Goal: Task Accomplishment & Management: Complete application form

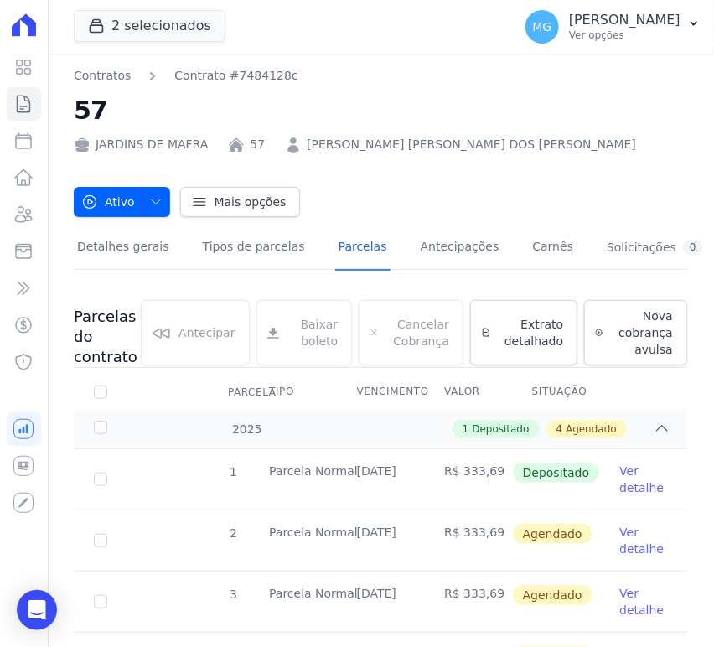
click at [14, 20] on icon at bounding box center [24, 24] width 24 height 23
click at [23, 146] on icon at bounding box center [23, 141] width 20 height 20
select select
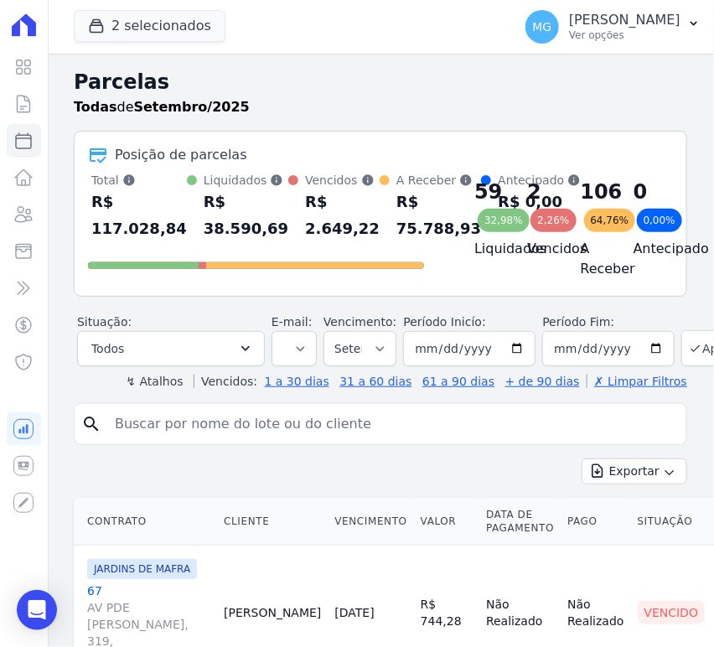
click at [147, 433] on input "search" at bounding box center [392, 424] width 575 height 34
type input "16"
select select
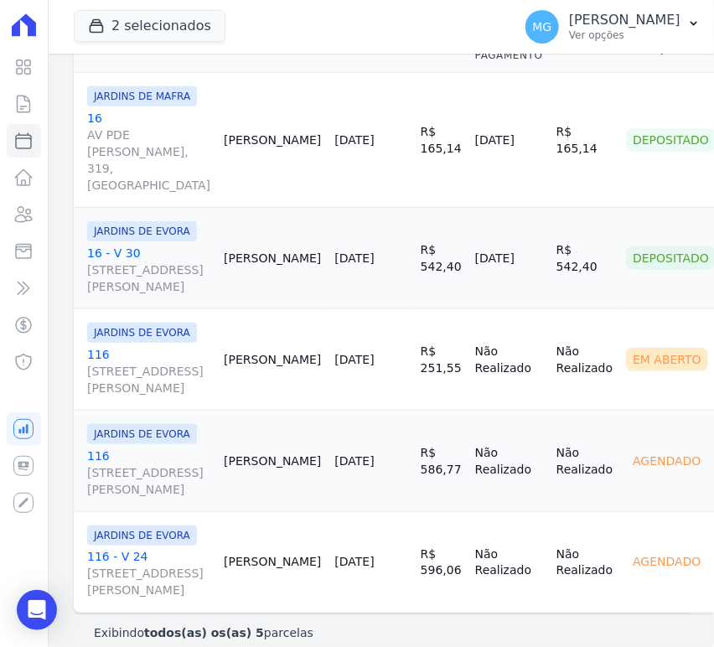
scroll to position [254, 0]
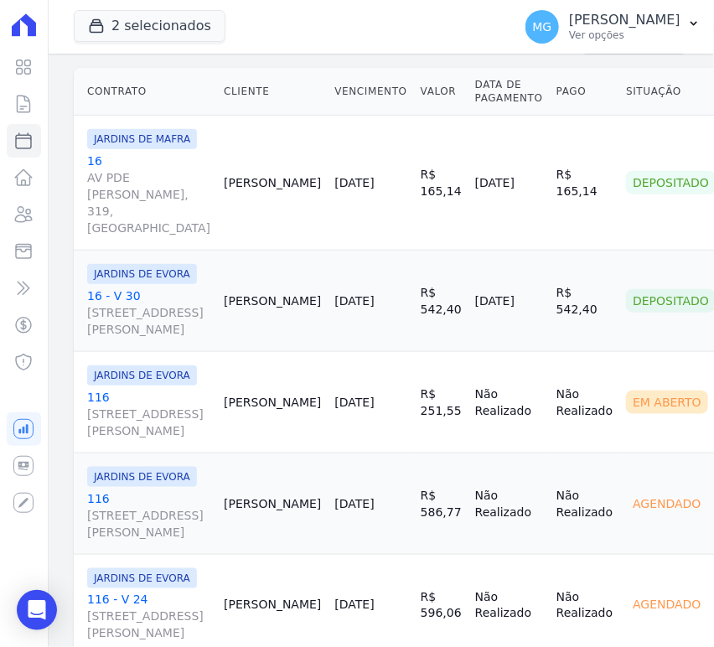
click at [121, 338] on link "16 - V 30 Rua Santo Antônio de Itaberava, 0, LOTE 26 QUADRA 108, Vila Carmosina" at bounding box center [148, 312] width 123 height 50
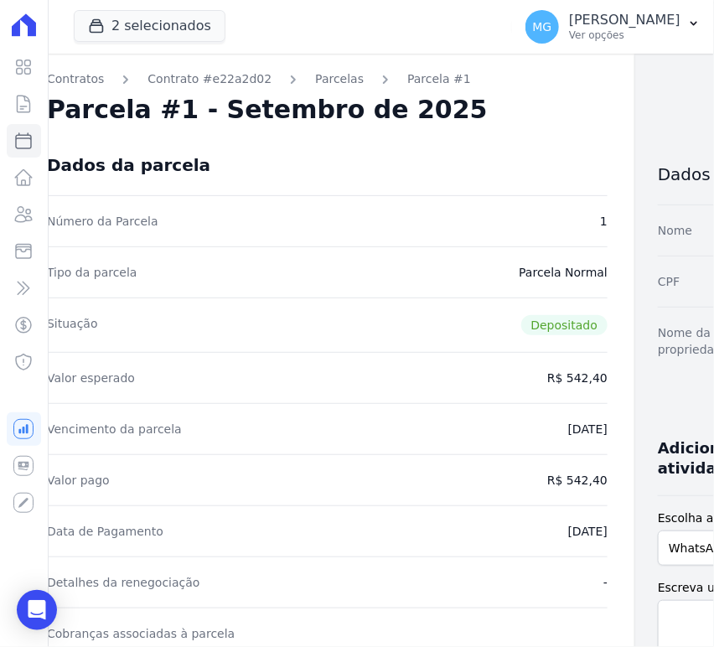
scroll to position [0, 106]
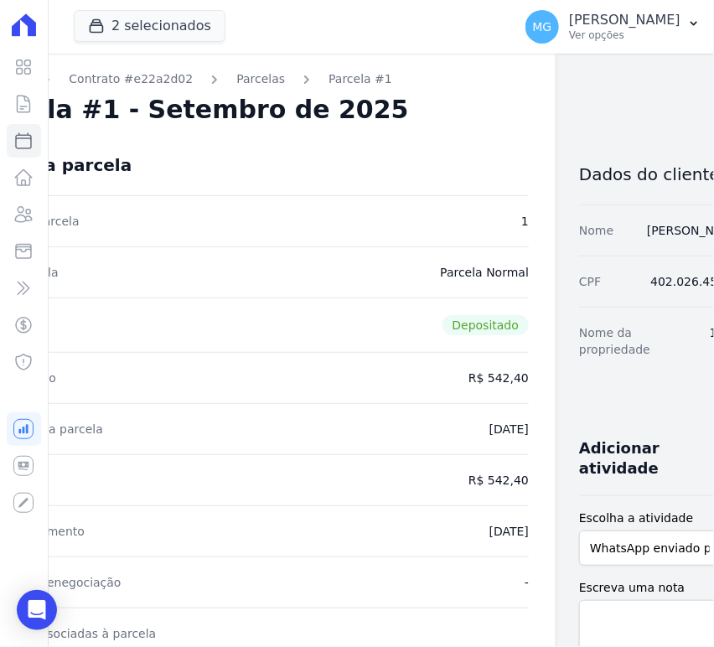
drag, startPoint x: 266, startPoint y: 240, endPoint x: 393, endPoint y: 247, distance: 126.7
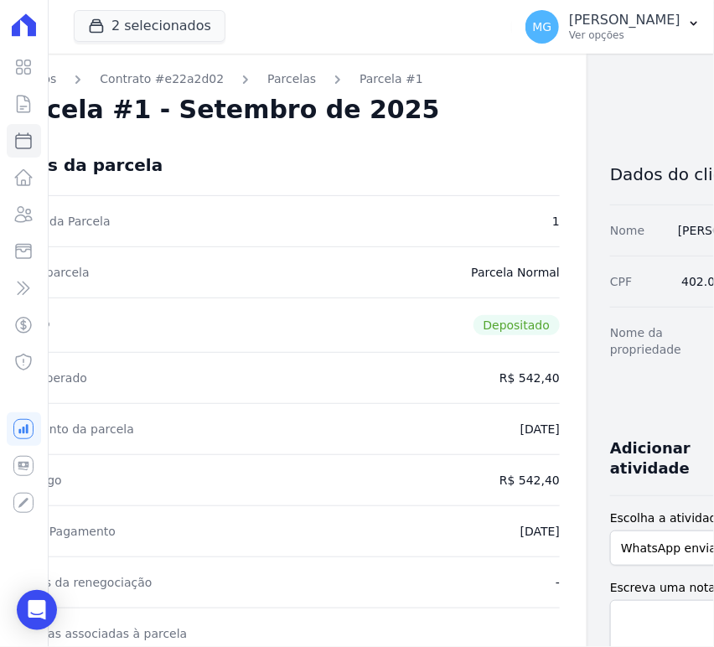
scroll to position [0, 0]
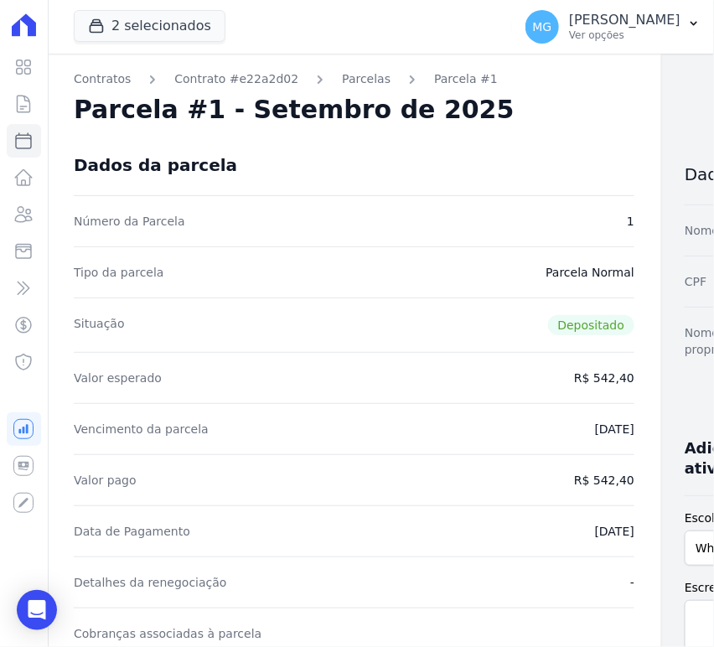
drag, startPoint x: 472, startPoint y: 179, endPoint x: 320, endPoint y: 179, distance: 151.6
click at [27, 106] on icon at bounding box center [23, 104] width 20 height 20
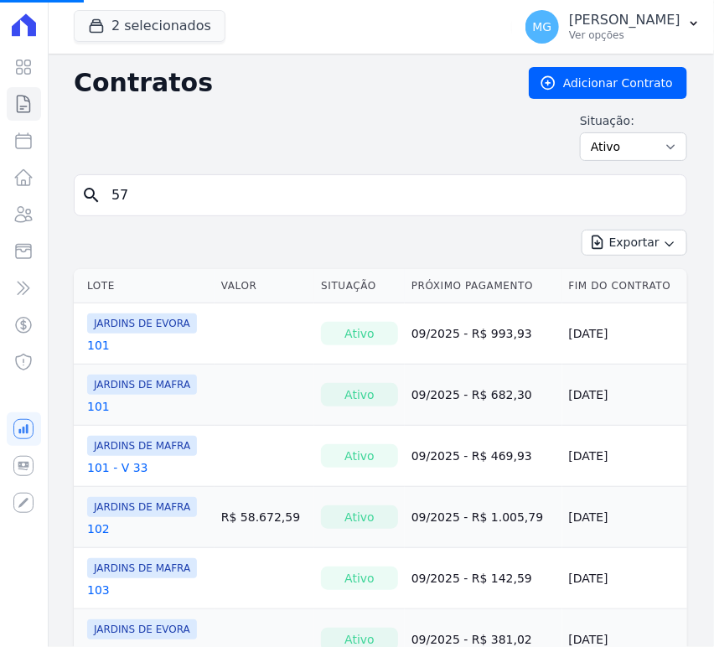
click at [180, 197] on input "57" at bounding box center [390, 195] width 578 height 34
click at [180, 196] on input "57" at bounding box center [390, 195] width 578 height 34
type input "16"
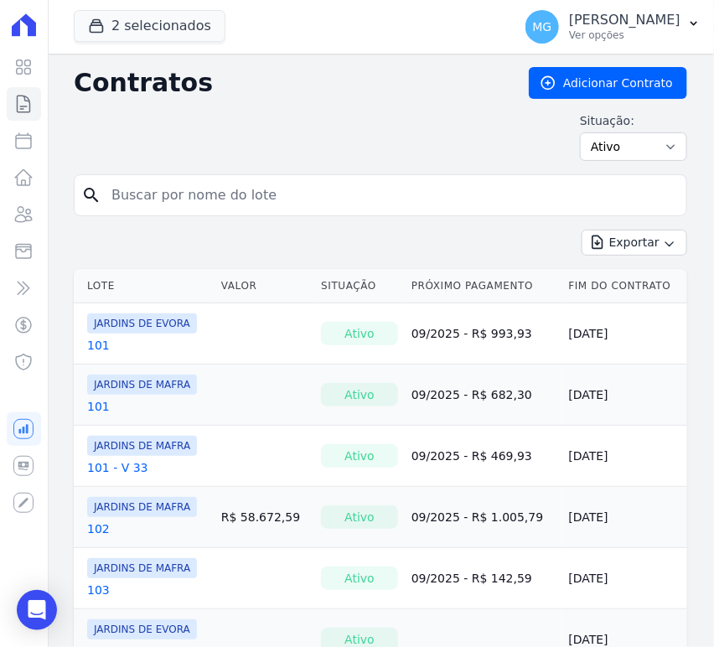
click at [187, 190] on input "search" at bounding box center [390, 195] width 578 height 34
type input "16"
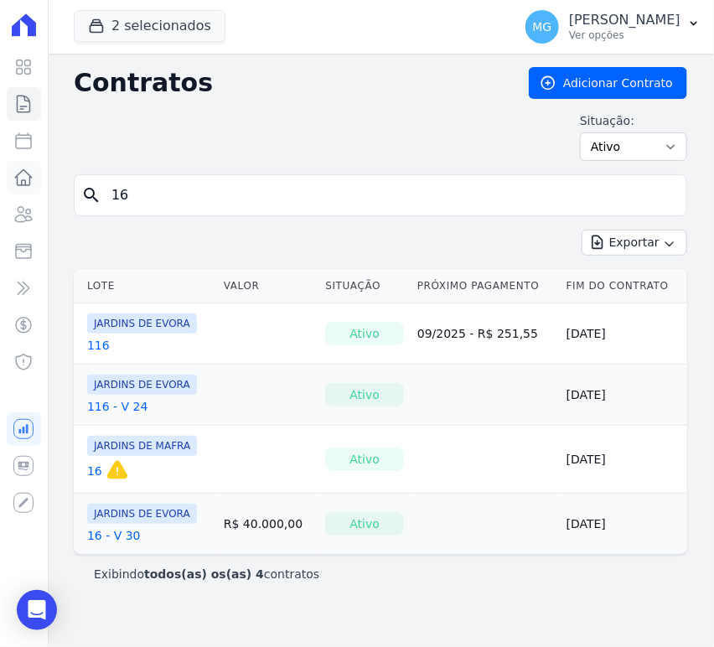
click at [19, 177] on icon at bounding box center [23, 178] width 20 height 20
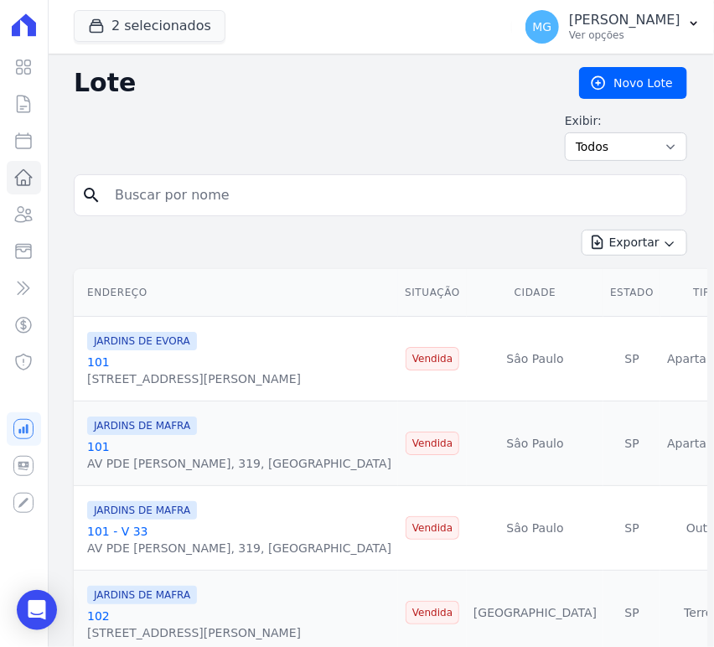
click at [198, 202] on input "search" at bounding box center [392, 195] width 575 height 34
click at [622, 79] on link "Novo Lote" at bounding box center [633, 83] width 108 height 32
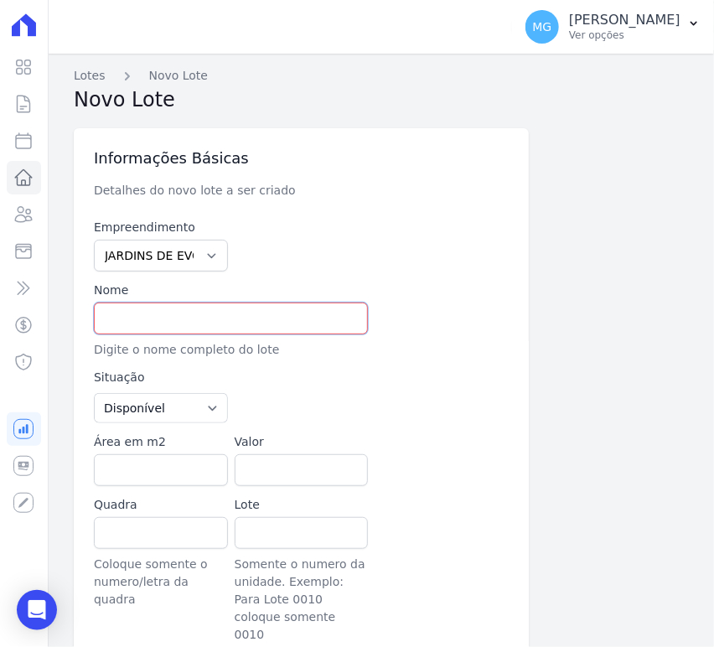
click at [138, 317] on input "text" at bounding box center [231, 318] width 274 height 32
click at [206, 305] on input "16 - PISOS" at bounding box center [231, 318] width 274 height 32
click at [204, 304] on input "16 - PISOS" at bounding box center [231, 318] width 274 height 32
type input "16 - PISOS"
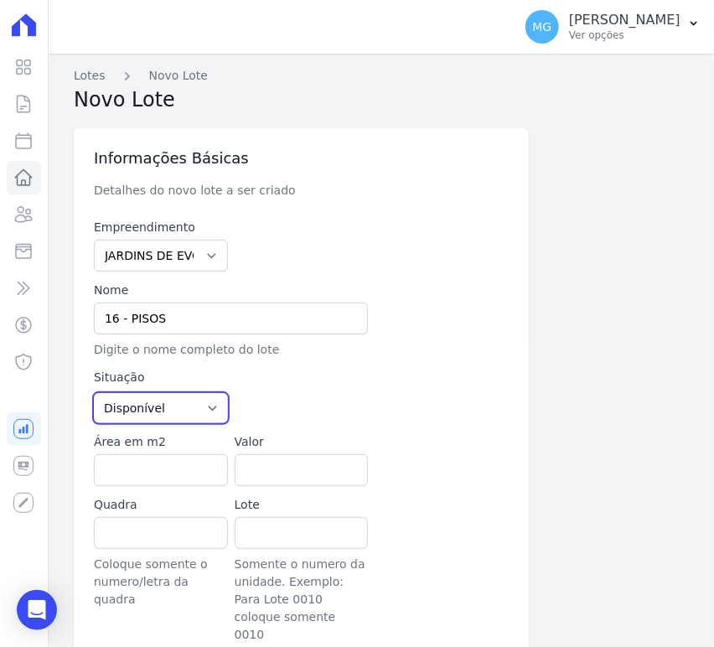
click at [187, 402] on select "Disponível Vendida Reservada Indisponível" at bounding box center [161, 408] width 134 height 30
select select "sold"
click at [94, 393] on select "Disponível Vendida Reservada Indisponível" at bounding box center [161, 408] width 134 height 30
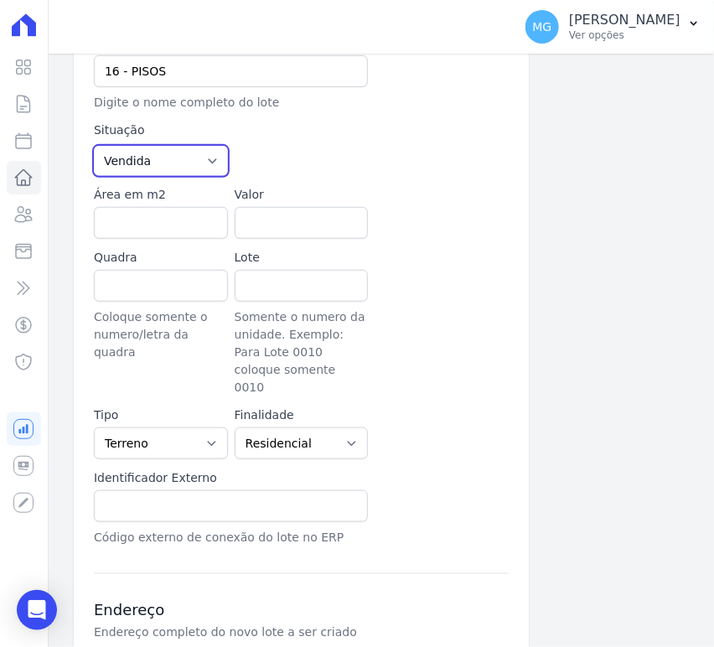
scroll to position [248, 0]
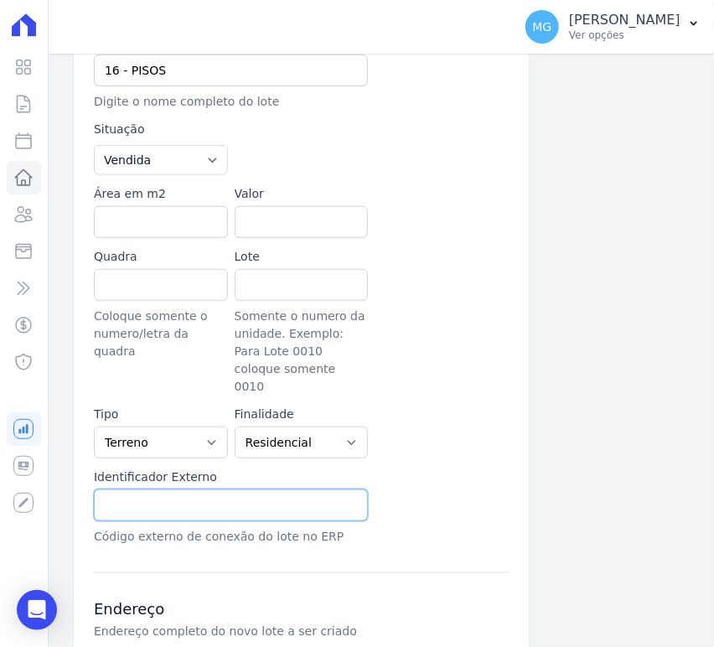
drag, startPoint x: 147, startPoint y: 491, endPoint x: 205, endPoint y: 474, distance: 60.2
click at [147, 491] on input "text" at bounding box center [231, 505] width 274 height 32
paste input "16 - PISOS"
type input "16 - PISOS"
click at [487, 350] on div at bounding box center [441, 321] width 134 height 147
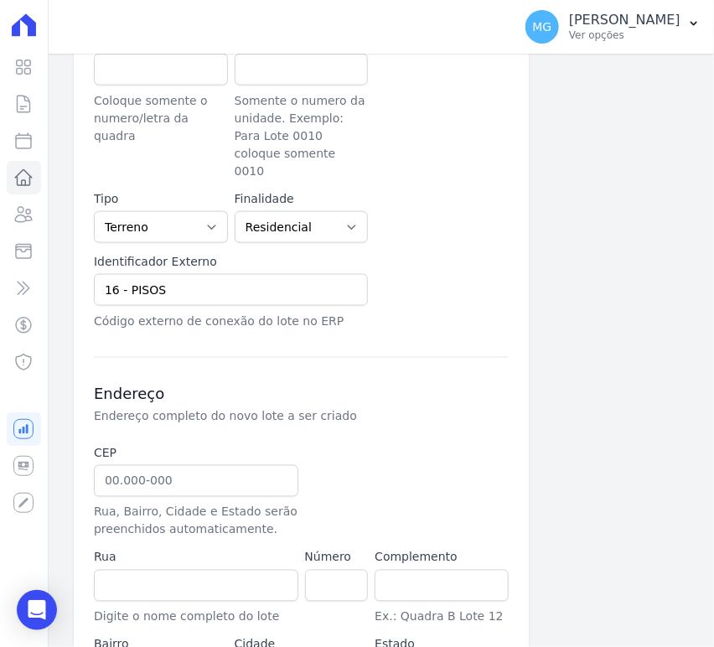
scroll to position [570, 0]
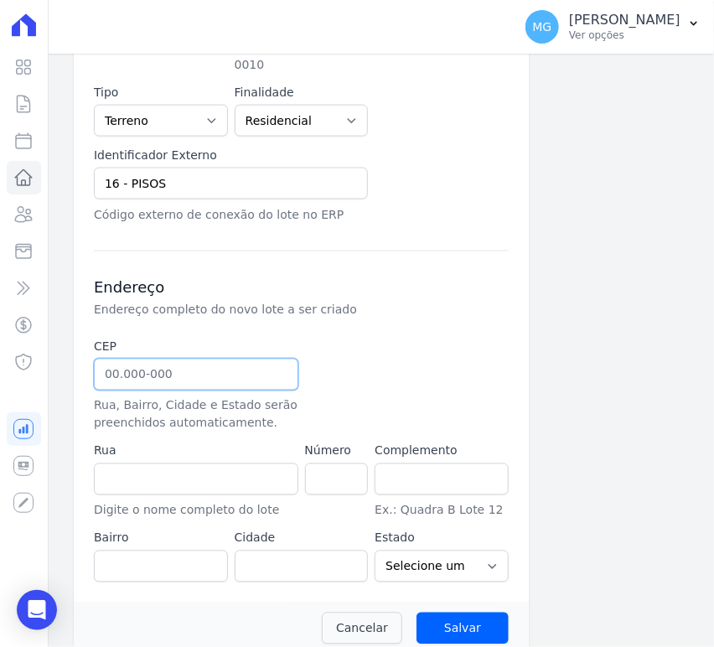
click at [182, 358] on input "text" at bounding box center [196, 374] width 204 height 32
click at [442, 250] on div "Endereço Endereço completo do novo lote a ser criado CEP Rua, Bairro, Cidade e …" at bounding box center [301, 416] width 415 height 332
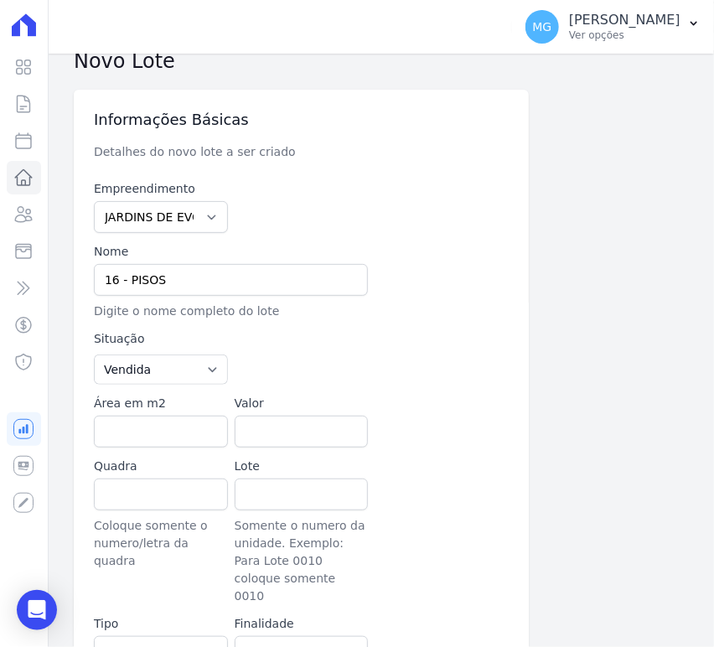
scroll to position [0, 0]
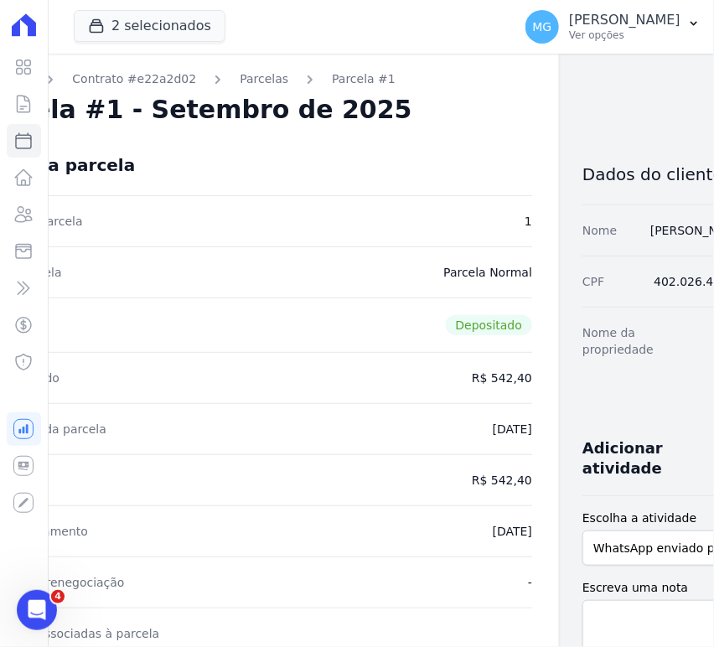
scroll to position [0, 106]
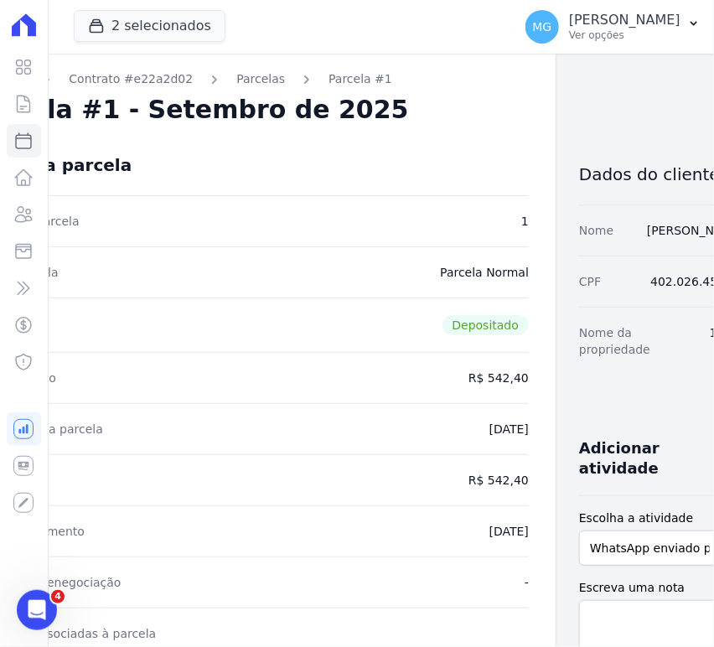
drag, startPoint x: 501, startPoint y: 202, endPoint x: 579, endPoint y: 188, distance: 79.2
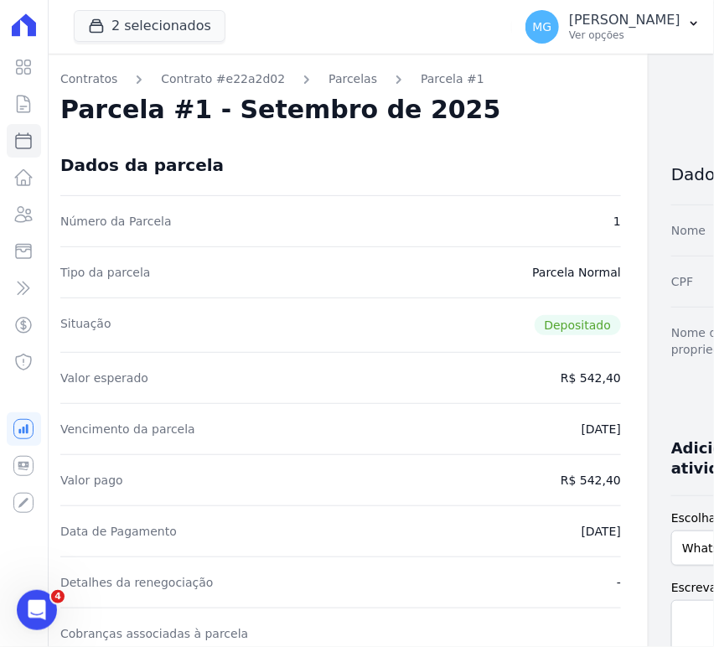
scroll to position [0, 0]
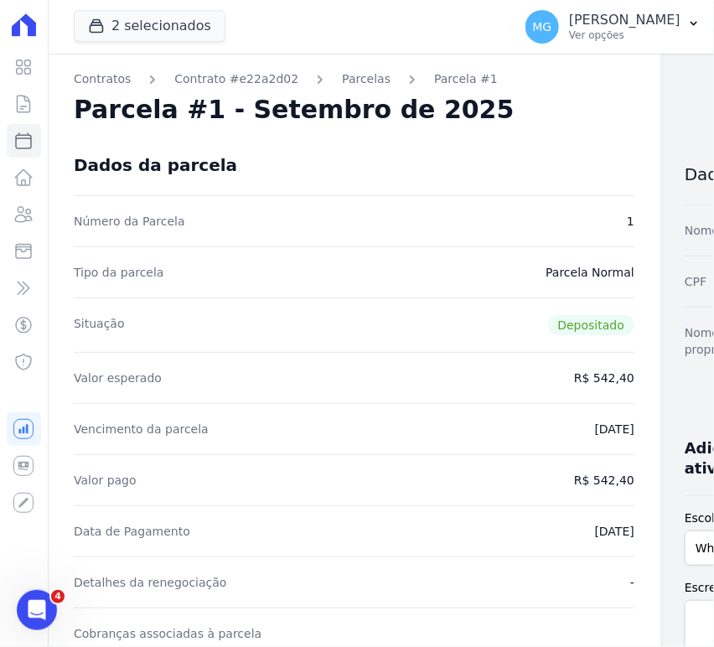
drag, startPoint x: 378, startPoint y: 286, endPoint x: 320, endPoint y: 285, distance: 57.8
click at [20, 186] on icon at bounding box center [23, 178] width 20 height 20
click at [132, 31] on button "2 selecionados" at bounding box center [150, 26] width 152 height 32
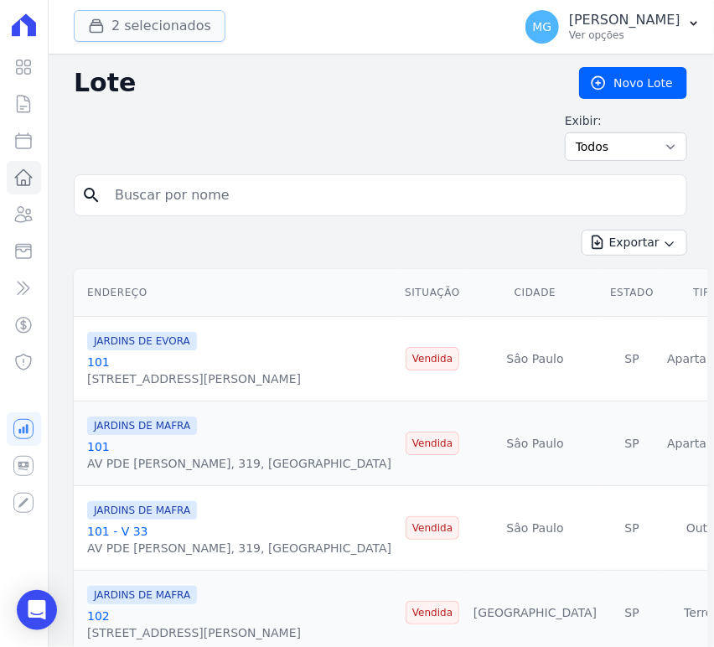
click at [120, 26] on button "2 selecionados" at bounding box center [150, 26] width 152 height 32
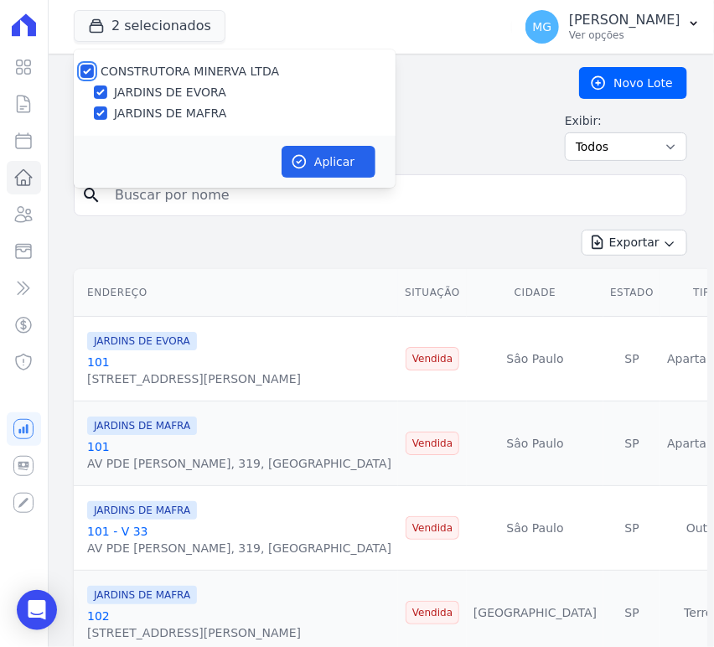
click at [89, 70] on input "CONSTRUTORA MINERVA LTDA" at bounding box center [86, 70] width 13 height 13
checkbox input "false"
click at [102, 95] on input "JARDINS DE EVORA" at bounding box center [100, 91] width 13 height 13
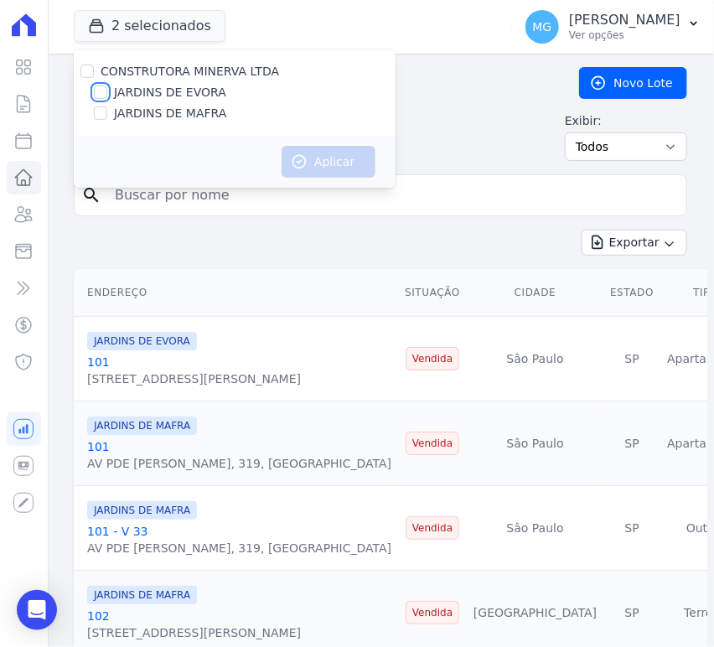
checkbox input "true"
click at [310, 162] on button "Aplicar" at bounding box center [328, 162] width 94 height 32
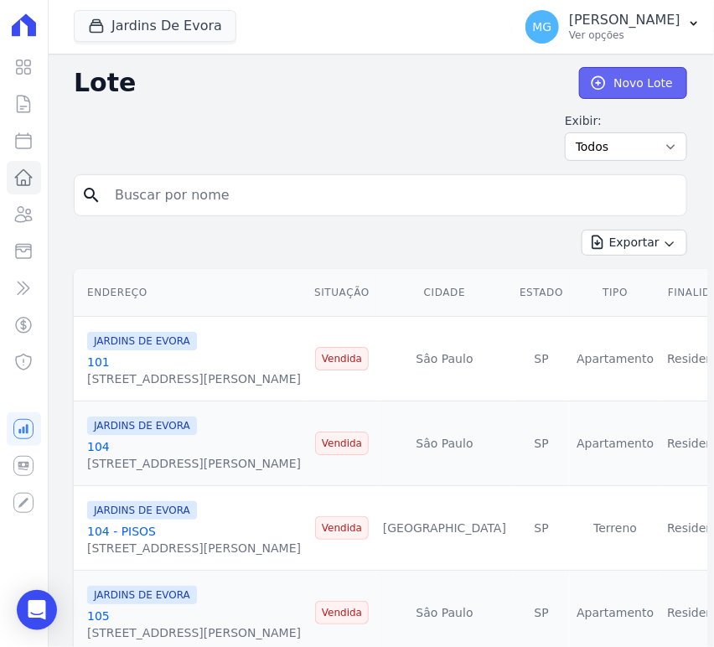
click at [612, 84] on link "Novo Lote" at bounding box center [633, 83] width 108 height 32
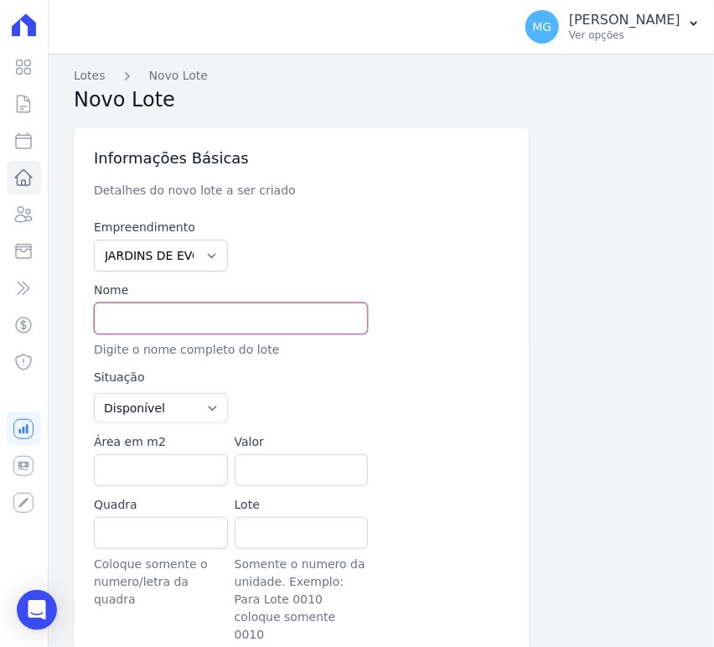
click at [153, 326] on input "text" at bounding box center [231, 318] width 274 height 32
paste input "16 - PISOS"
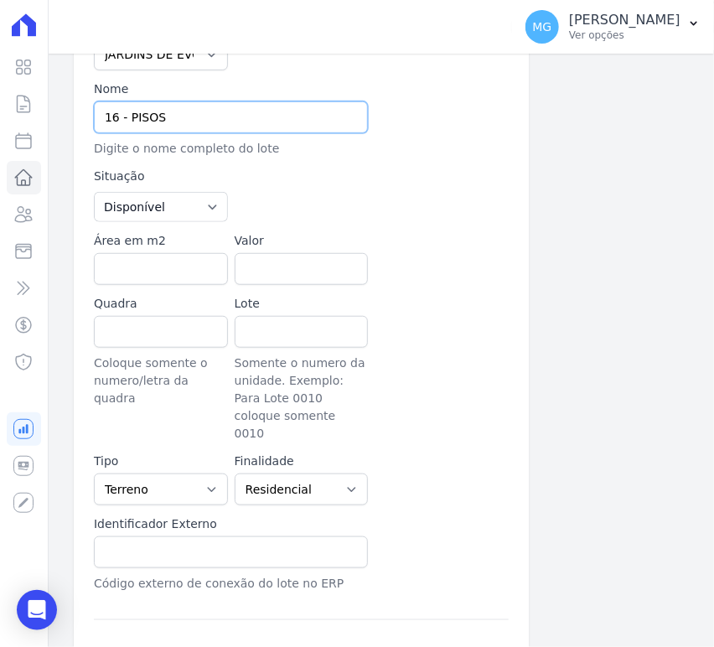
scroll to position [186, 0]
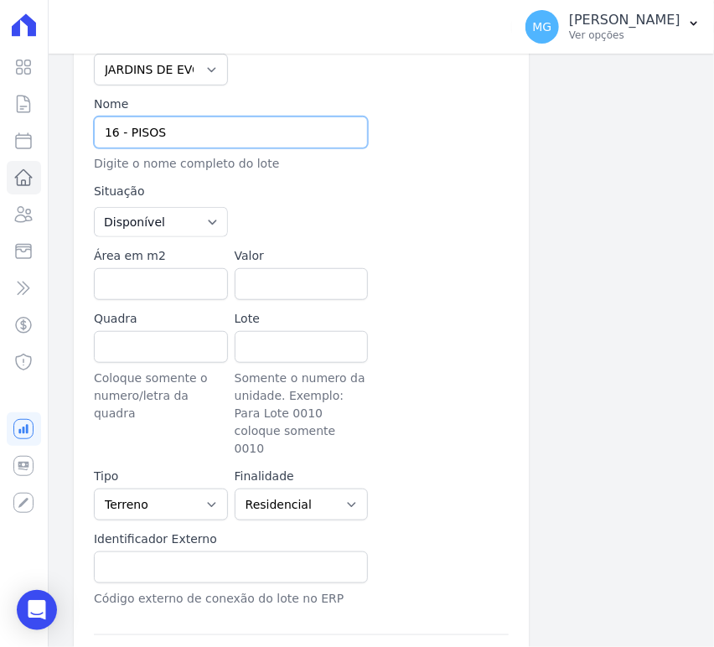
type input "16 - PISOS"
drag, startPoint x: 363, startPoint y: 193, endPoint x: 178, endPoint y: 197, distance: 186.0
click at [363, 193] on div at bounding box center [372, 210] width 274 height 54
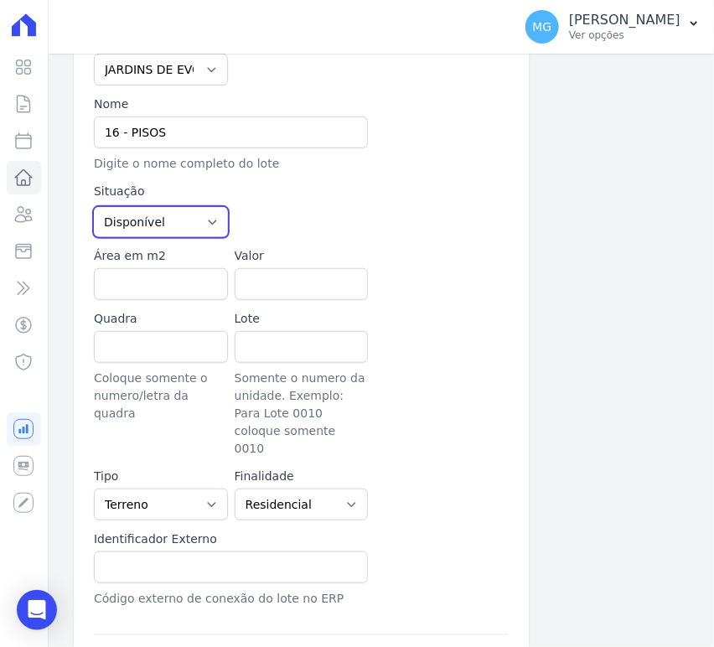
click at [147, 227] on select "Disponível Vendida Reservada Indisponível" at bounding box center [161, 222] width 134 height 30
select select "sold"
click at [94, 207] on select "Disponível Vendida Reservada Indisponível" at bounding box center [161, 222] width 134 height 30
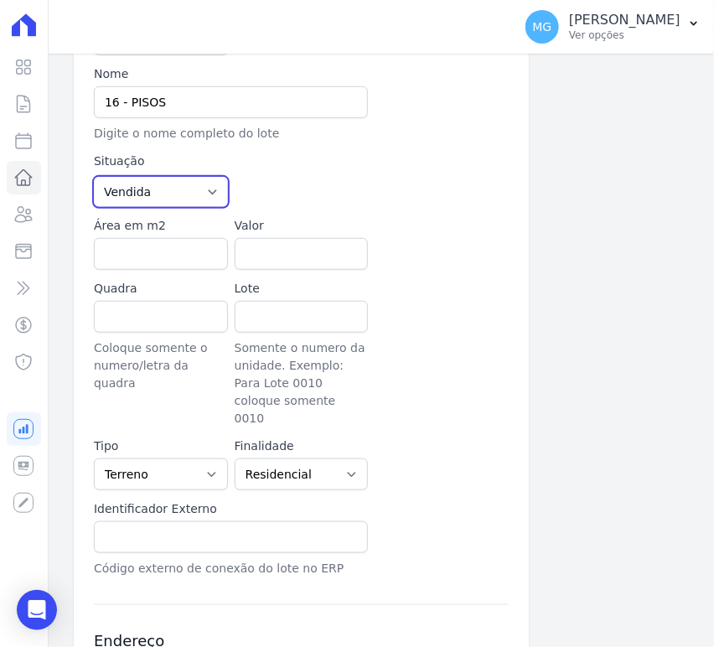
scroll to position [310, 0]
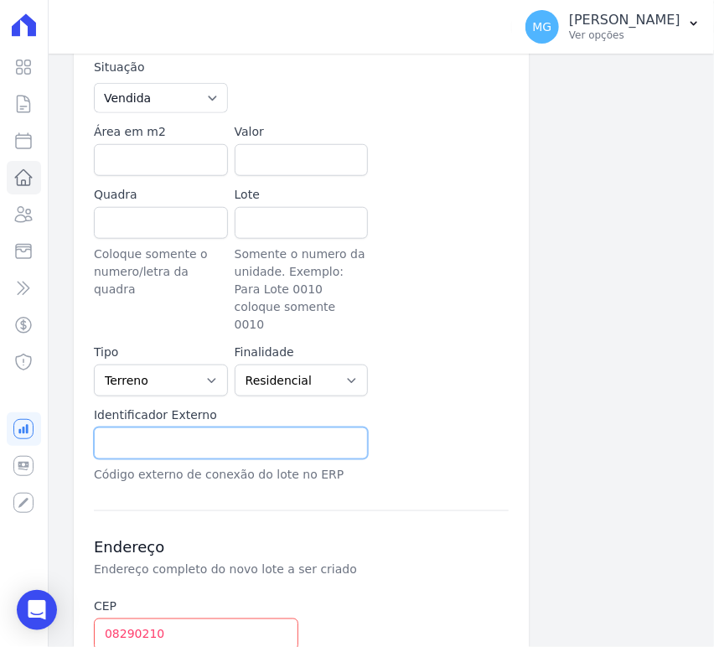
drag, startPoint x: 159, startPoint y: 426, endPoint x: 244, endPoint y: 410, distance: 86.2
click at [159, 427] on input "text" at bounding box center [231, 443] width 274 height 32
paste input "16 - PISOS"
type input "16 - PISOS"
click at [444, 374] on div "Empreendimento JARDINS DE EVORA JARDINS DE MAFRA Nome 16 - PISOS Digite o nome …" at bounding box center [301, 196] width 415 height 575
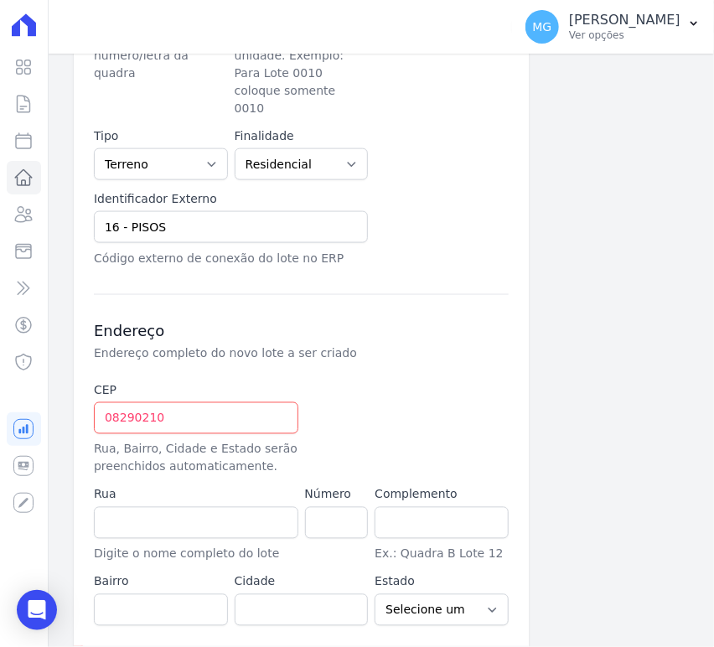
scroll to position [570, 0]
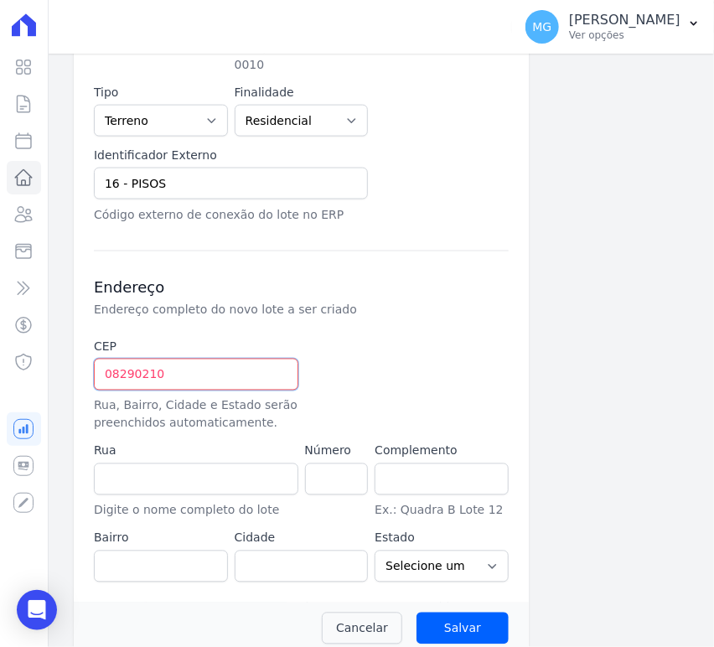
click at [250, 358] on input "08290210" at bounding box center [196, 374] width 204 height 32
type input "08.290-210"
click at [366, 343] on div at bounding box center [372, 385] width 134 height 94
type input "Rua Santo Antônio de Itaberava"
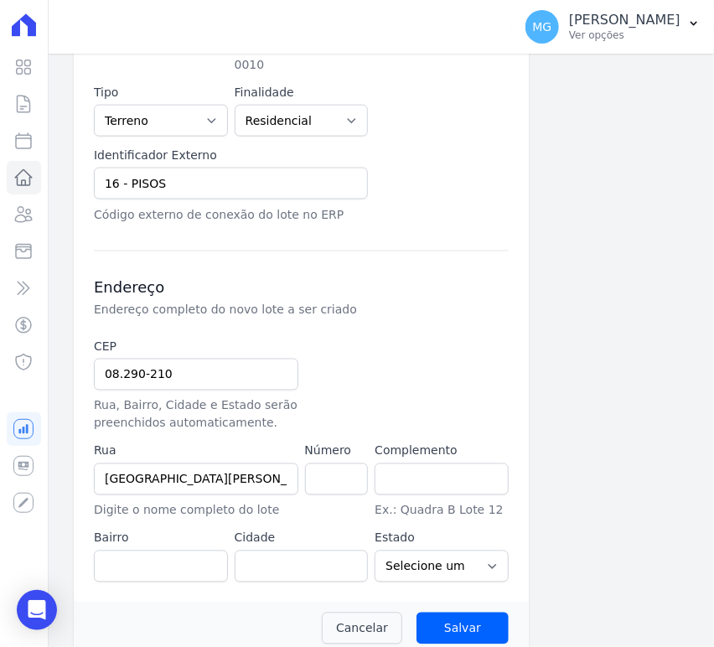
type input "Vila Carmosina"
type input "São Paulo"
select select "SP"
click at [324, 463] on input "number" at bounding box center [337, 479] width 64 height 32
type input "0"
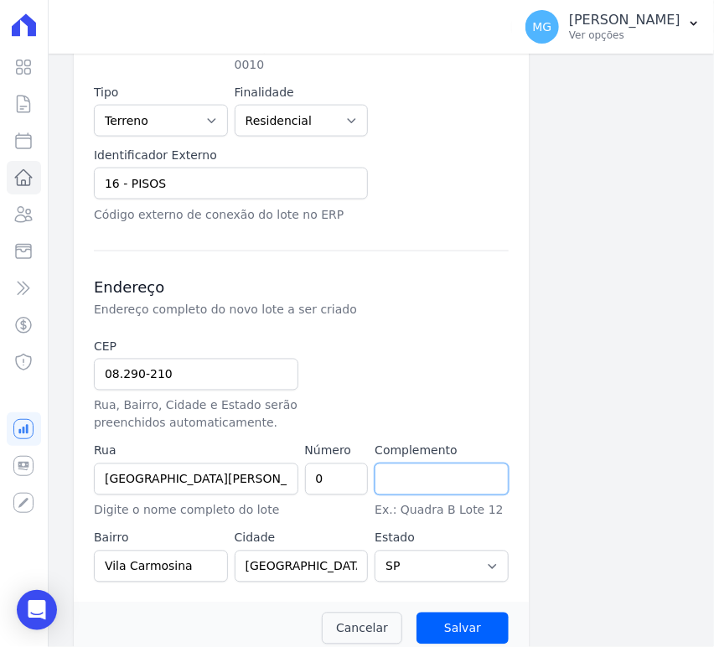
drag, startPoint x: 431, startPoint y: 464, endPoint x: 437, endPoint y: 475, distance: 12.4
click at [431, 464] on input "text" at bounding box center [441, 479] width 134 height 32
type input "LOTE 26 QUADRA 108"
click at [416, 360] on div at bounding box center [372, 385] width 134 height 94
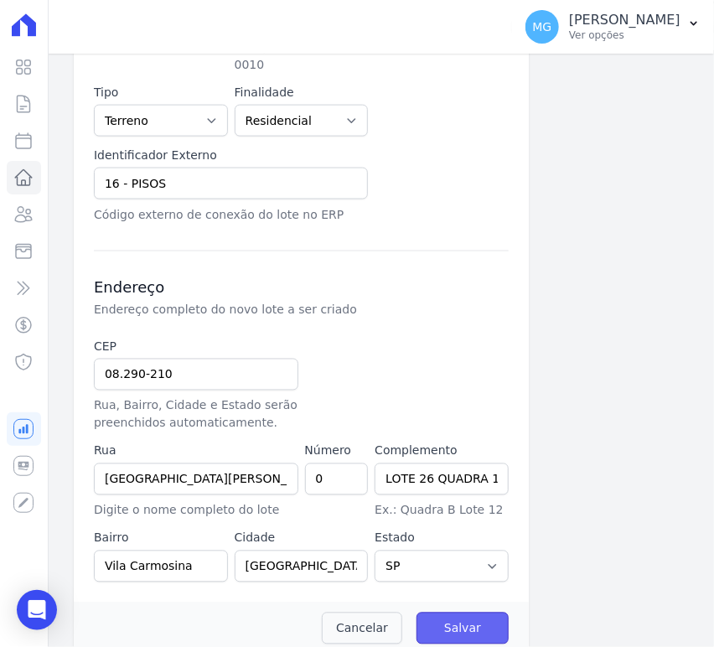
click at [458, 612] on input "Salvar" at bounding box center [462, 628] width 92 height 32
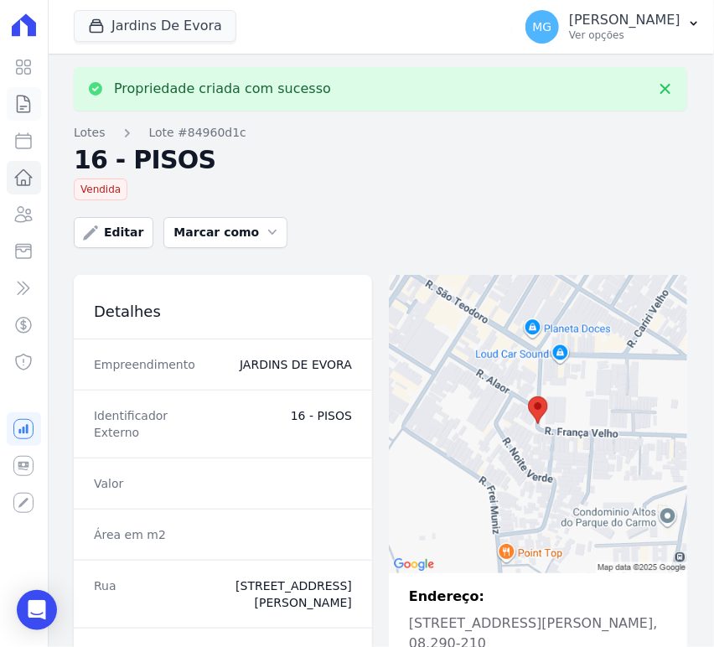
click at [23, 108] on icon at bounding box center [24, 103] width 13 height 17
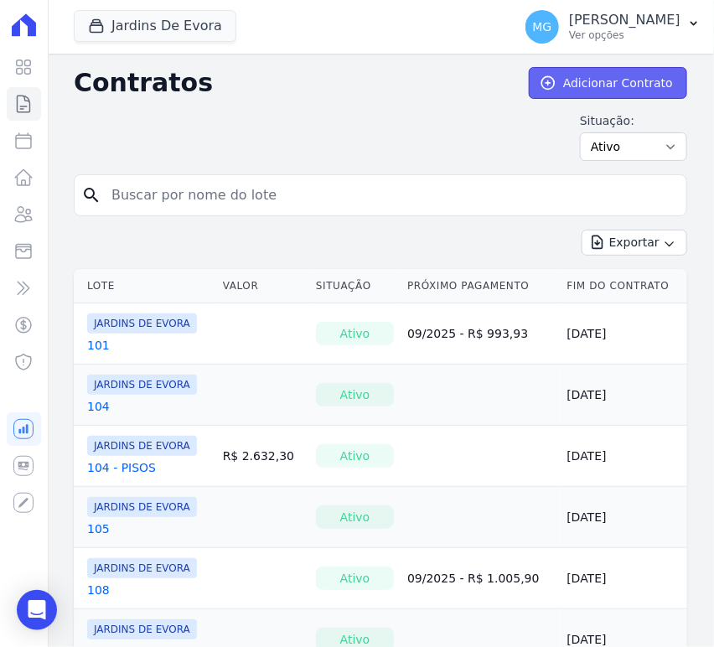
click at [548, 77] on icon at bounding box center [547, 83] width 17 height 17
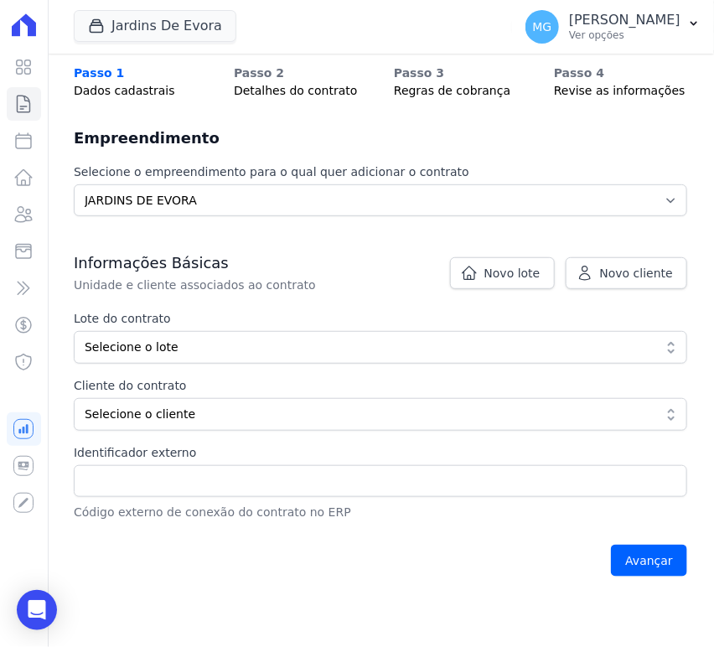
scroll to position [186, 0]
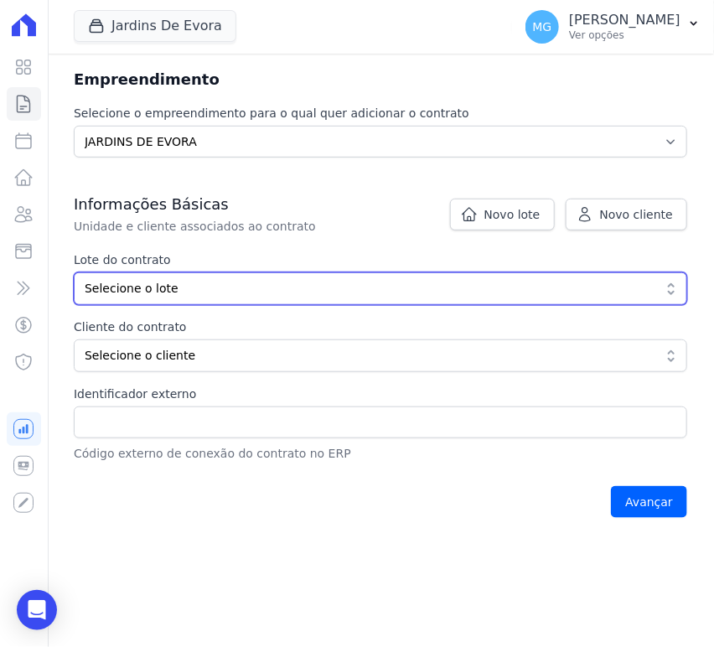
click at [153, 290] on span "Selecione o lote" at bounding box center [369, 289] width 568 height 18
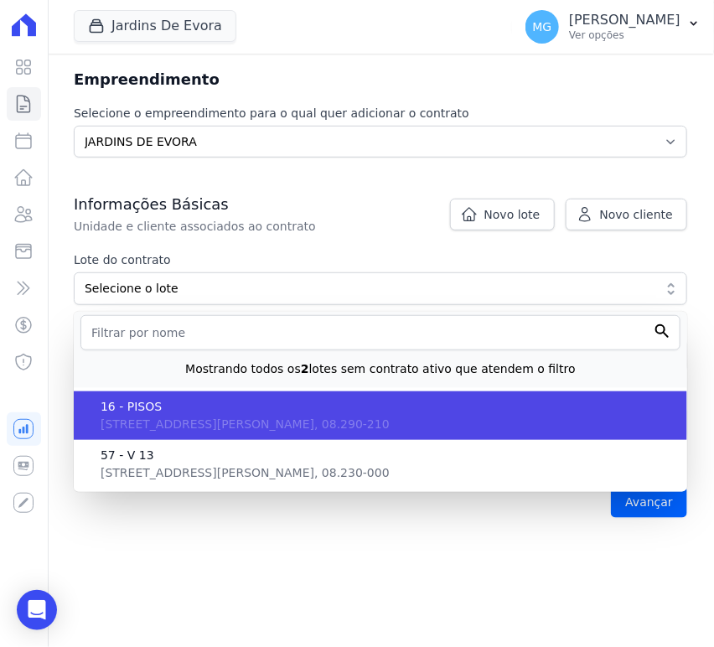
click at [138, 404] on span "16 - PISOS" at bounding box center [387, 407] width 573 height 18
type input "84960d1c-7442-48c5-abc2-b8d9c2555472"
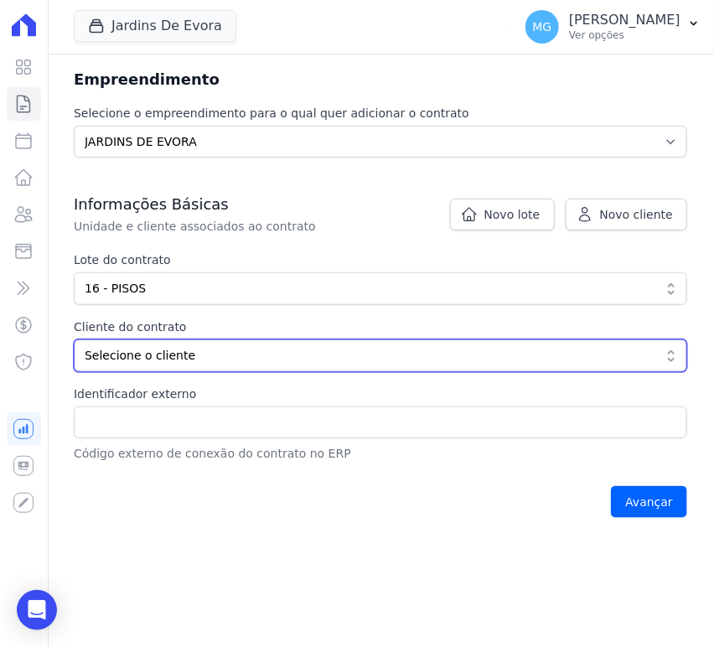
click at [126, 353] on span "Selecione o cliente" at bounding box center [369, 356] width 568 height 18
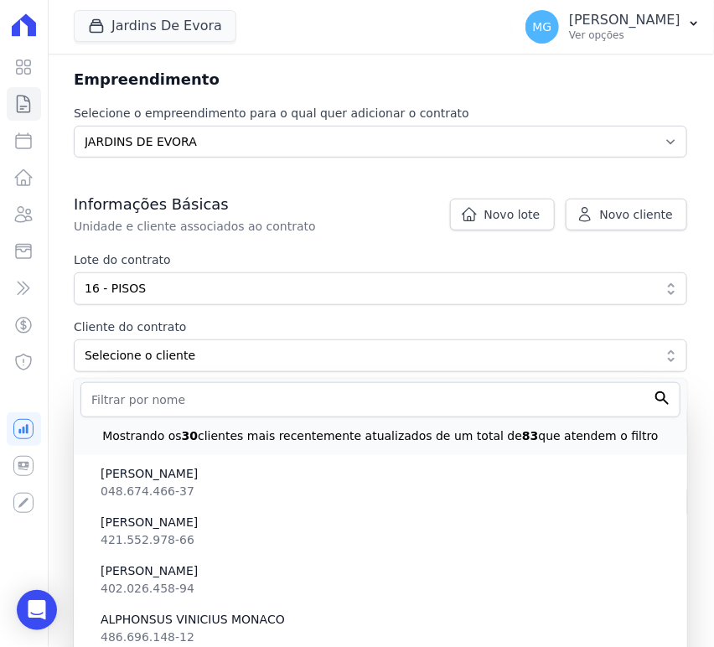
drag, startPoint x: 137, startPoint y: 416, endPoint x: 145, endPoint y: 410, distance: 10.1
click at [138, 417] on div "Mostrando os 30 clientes mais recentemente atualizados de um total de 83 que at…" at bounding box center [380, 431] width 600 height 28
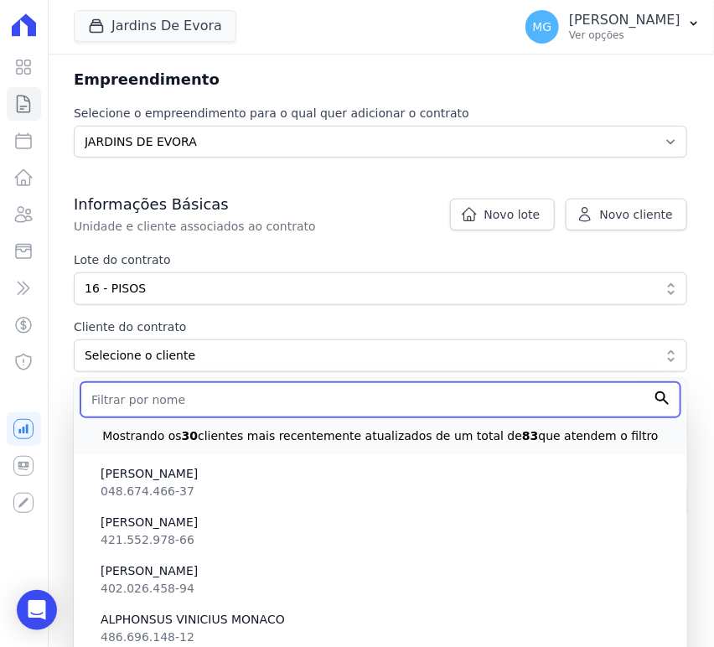
click at [146, 410] on input "text" at bounding box center [380, 399] width 600 height 35
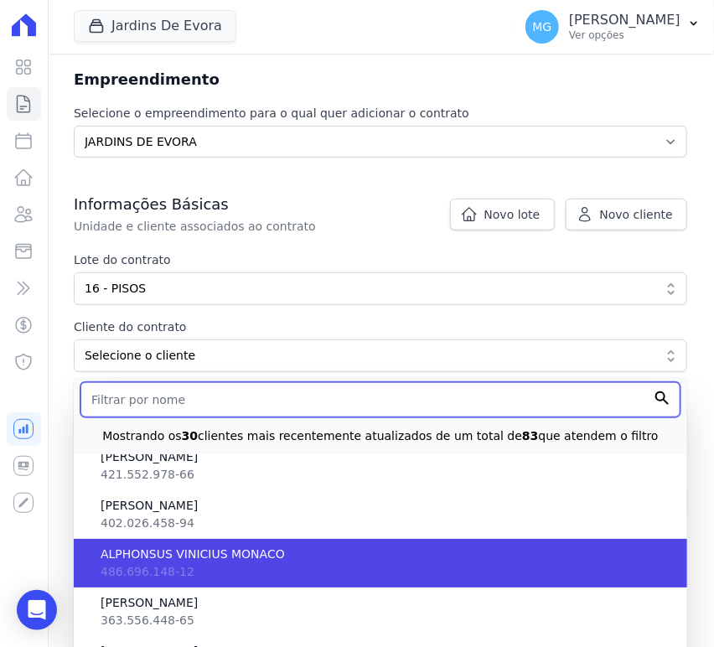
scroll to position [61, 0]
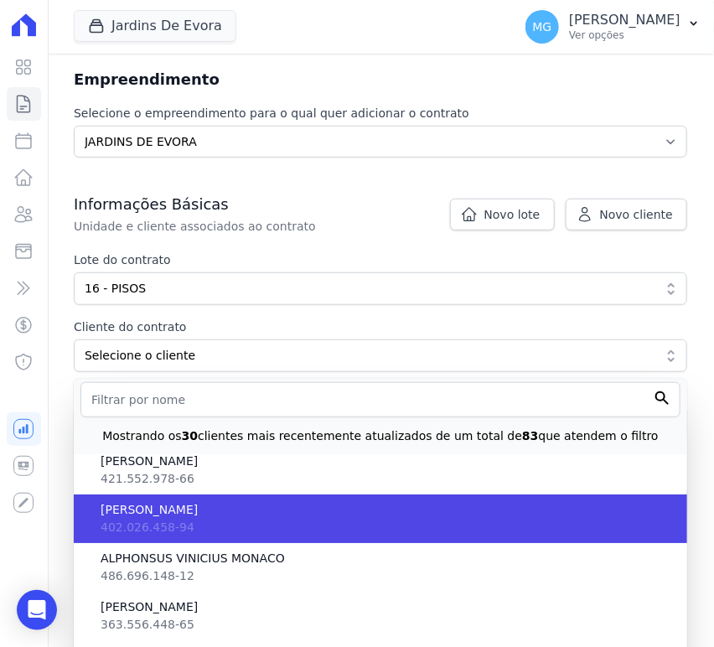
click at [162, 520] on span "402.026.458-94" at bounding box center [148, 526] width 94 height 13
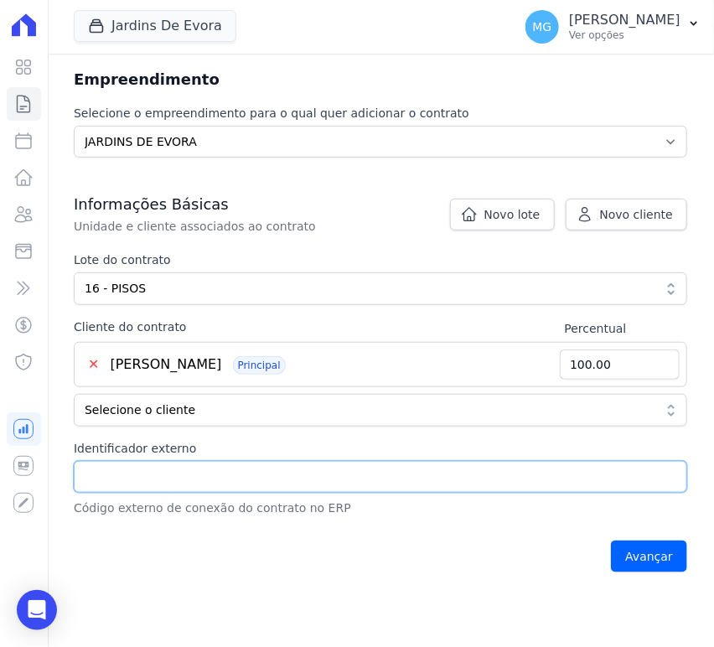
click at [172, 464] on input "Identificador externo" at bounding box center [380, 477] width 613 height 32
paste input "16 - PISOS"
type input "16 - PISOS"
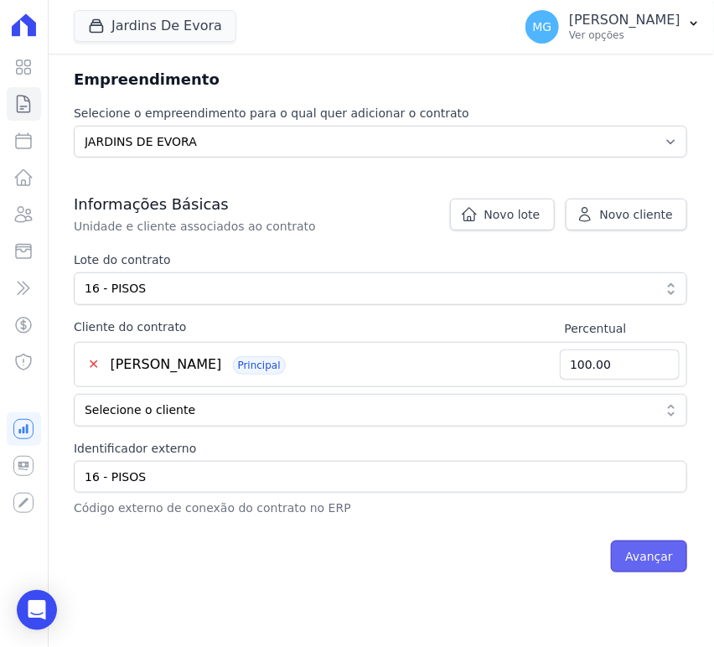
click at [650, 560] on input "Avançar" at bounding box center [649, 556] width 76 height 32
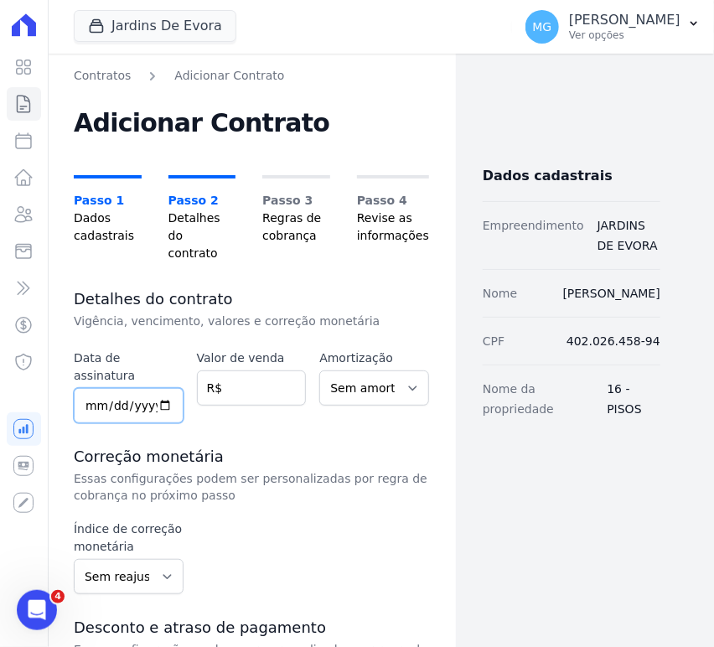
click at [109, 388] on input "date" at bounding box center [129, 405] width 110 height 35
click at [101, 388] on input "date" at bounding box center [129, 405] width 110 height 35
click at [86, 388] on input "date" at bounding box center [129, 405] width 110 height 35
type input "2025-08-01"
click at [250, 370] on input "number" at bounding box center [252, 387] width 110 height 35
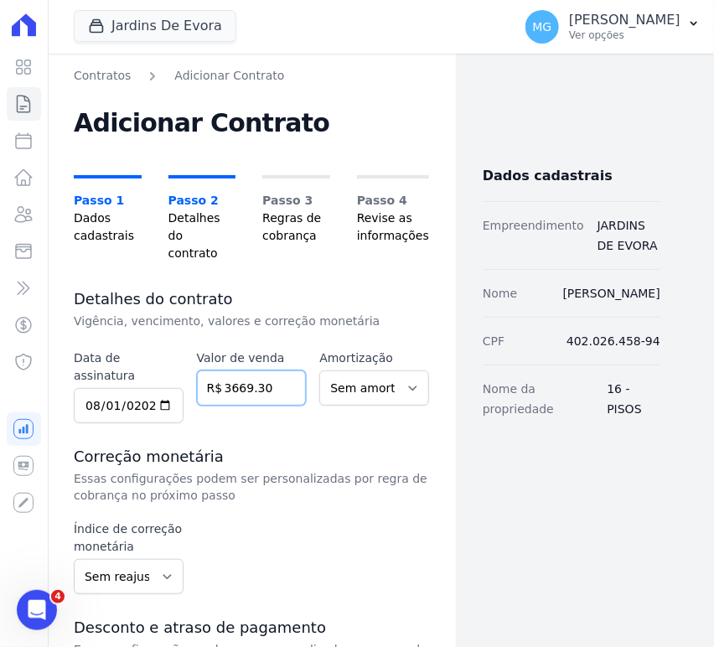
type input "3669.30"
click at [248, 470] on p "Essas configurações podem ser personalizadas por regra de cobrança no próximo p…" at bounding box center [251, 487] width 355 height 34
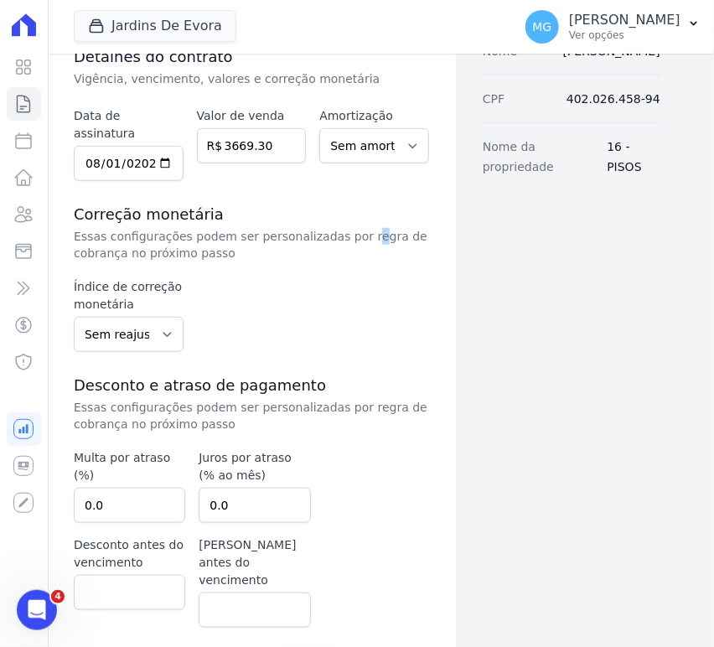
scroll to position [247, 0]
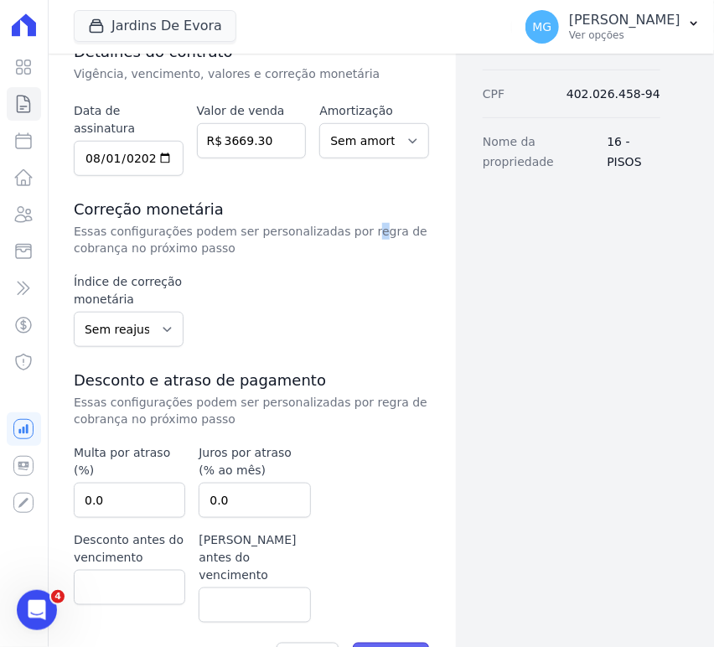
click at [393, 642] on input "Avançar" at bounding box center [391, 658] width 76 height 32
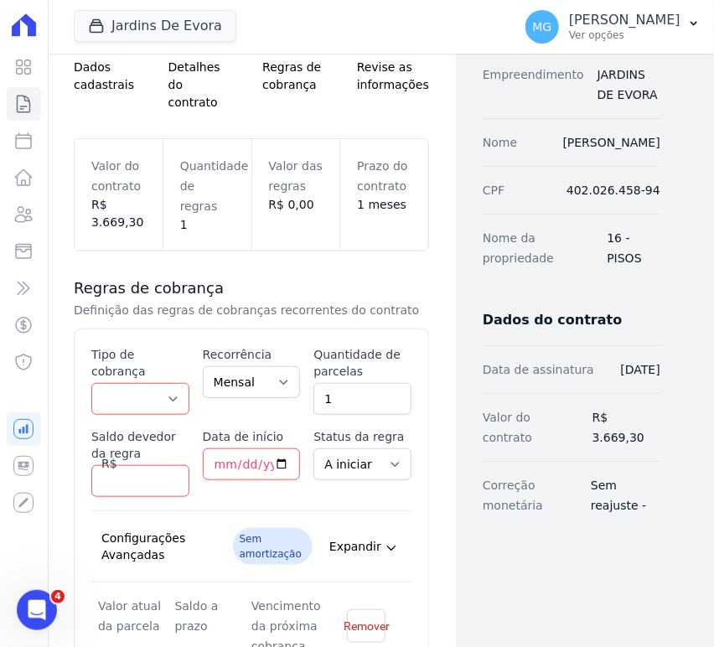
scroll to position [186, 0]
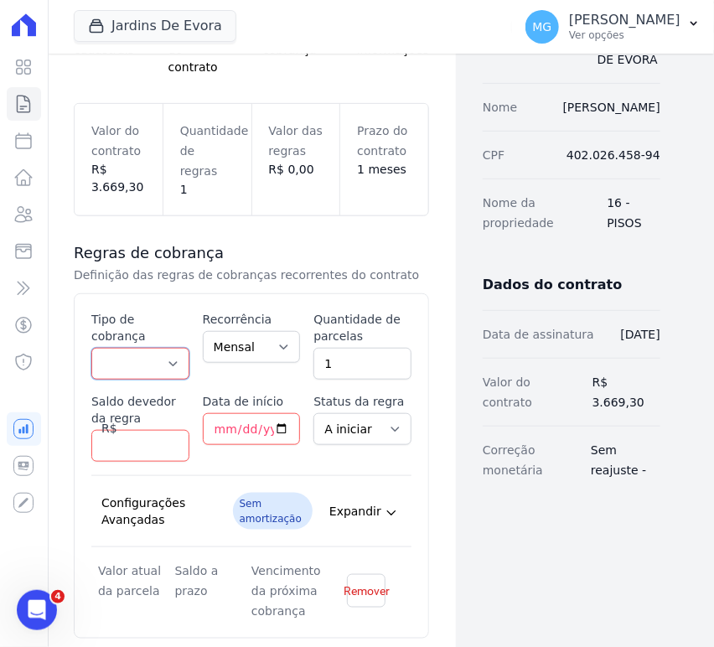
click at [170, 348] on select "Parcela Normal Entrada Sinal Intercalada Chaves Pré-chaves Pós-chaves Impostos …" at bounding box center [140, 364] width 98 height 32
select select "standard"
click at [91, 348] on select "Parcela Normal Entrada Sinal Intercalada Chaves Pré-chaves Pós-chaves Impostos …" at bounding box center [140, 364] width 98 height 32
click at [385, 348] on input "1" at bounding box center [362, 364] width 98 height 32
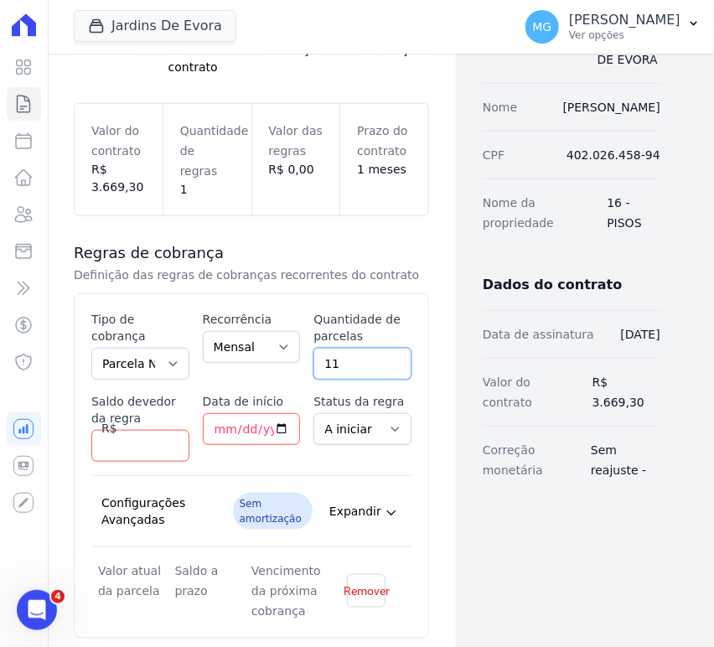
type input "11"
click at [126, 430] on input "Saldo devedor da regra" at bounding box center [140, 446] width 98 height 32
type input "3733.07"
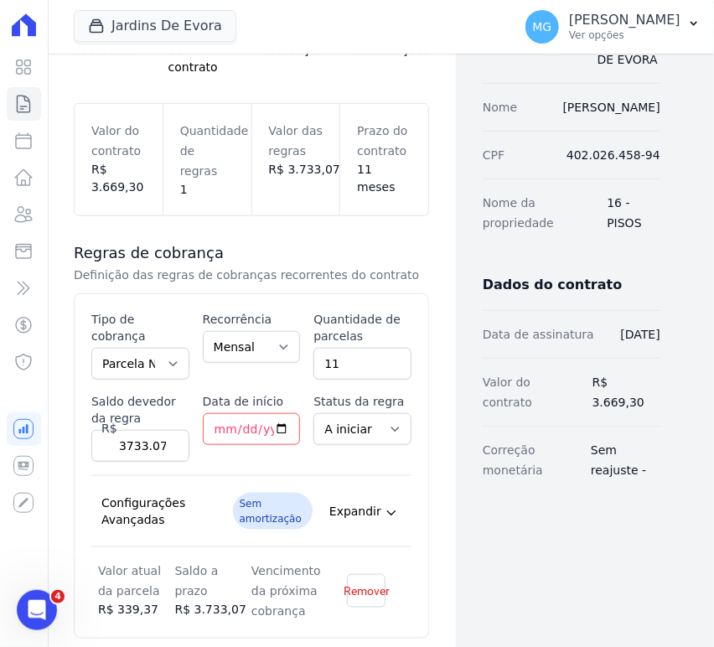
click at [239, 446] on div "Esse tipo de parcela não entra no saldo devedor do contrato. Tipo de cobrança P…" at bounding box center [251, 466] width 320 height 310
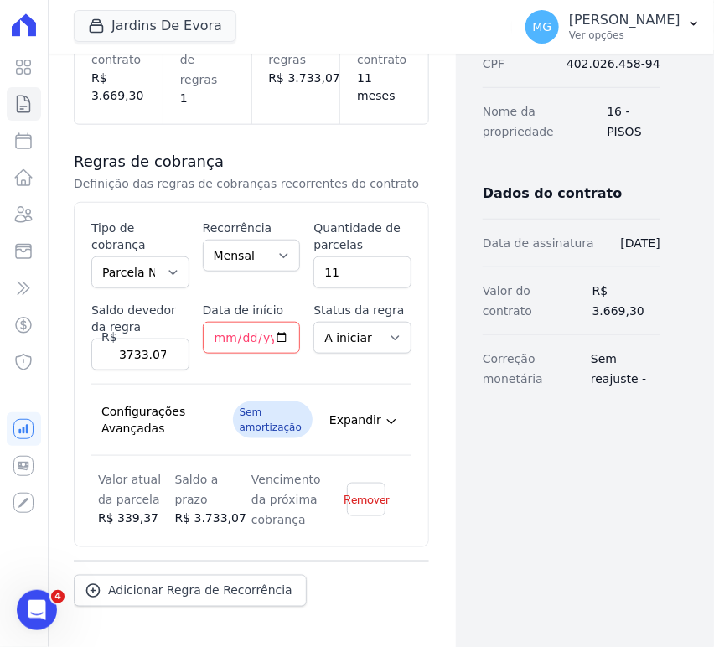
scroll to position [320, 0]
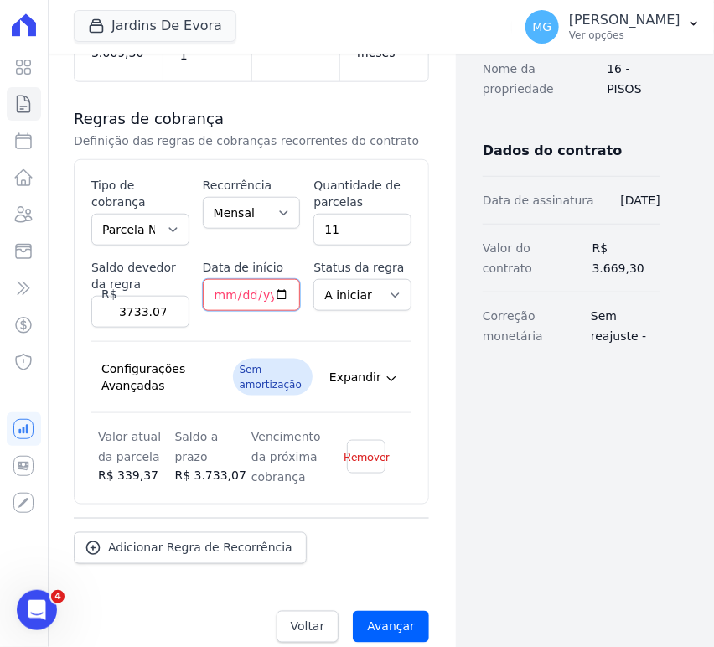
click at [214, 279] on input "Data de início" at bounding box center [252, 295] width 98 height 32
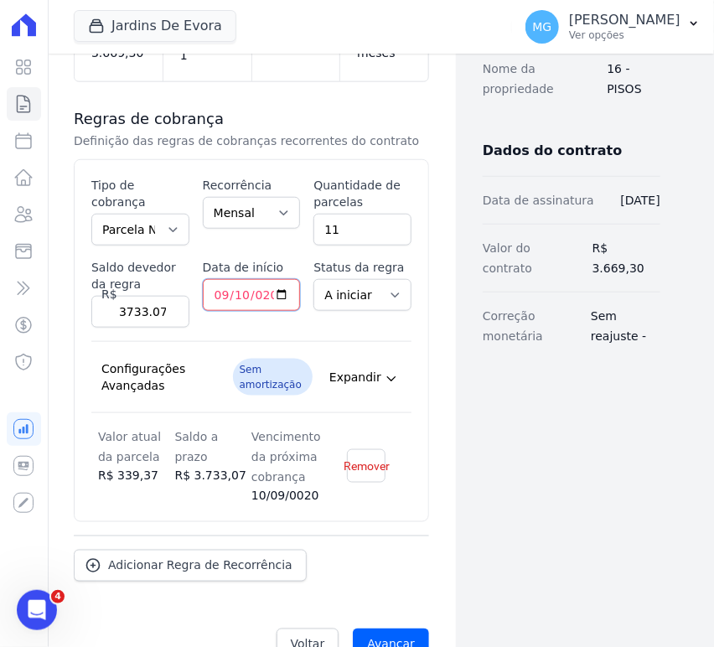
type input "2025-09-10"
click at [402, 313] on div "Esse tipo de parcela não entra no saldo devedor do contrato. Tipo de cobrança P…" at bounding box center [251, 340] width 355 height 363
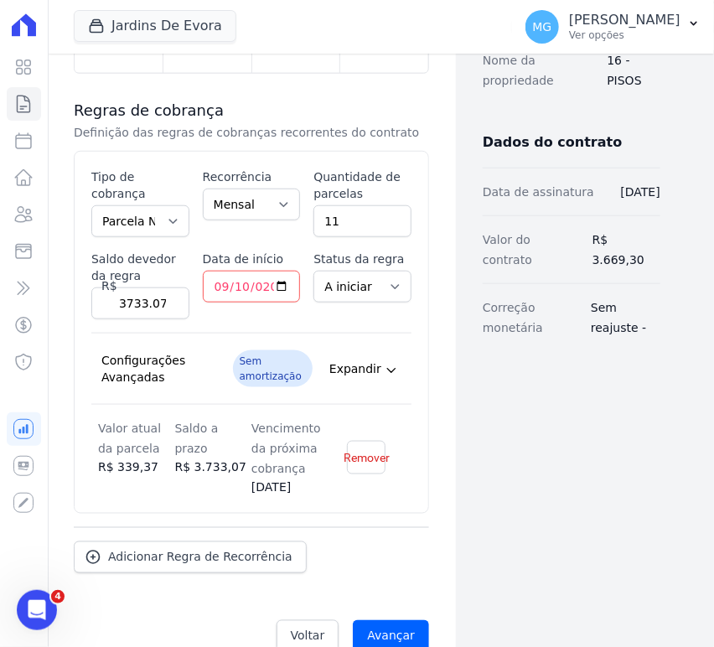
scroll to position [338, 0]
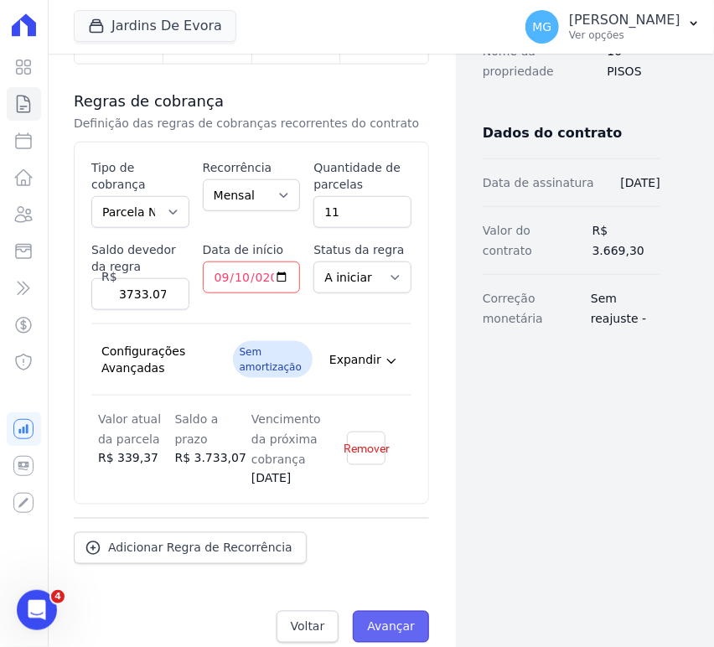
click at [394, 611] on input "Avançar" at bounding box center [391, 627] width 76 height 32
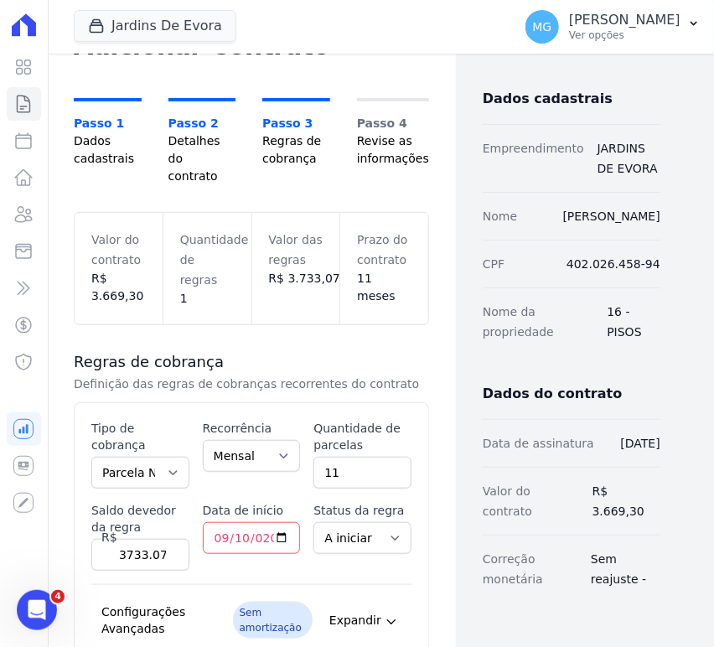
scroll to position [0, 0]
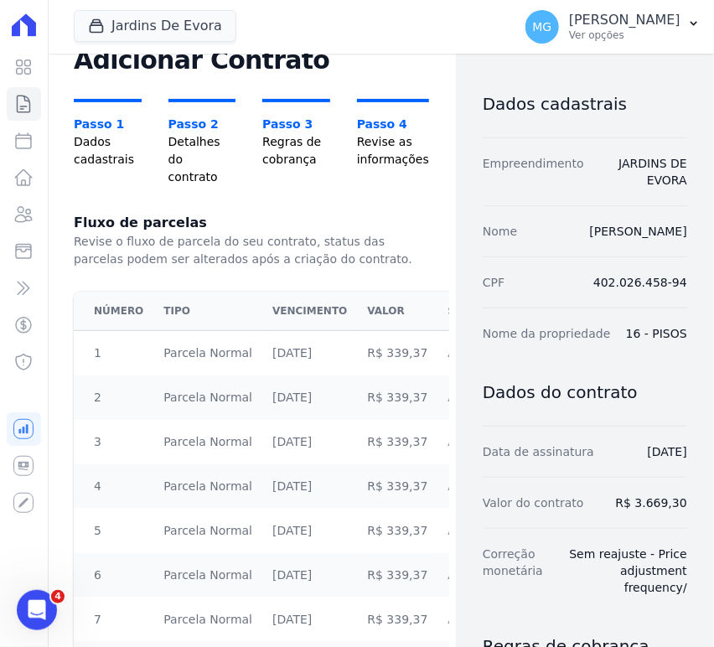
scroll to position [359, 0]
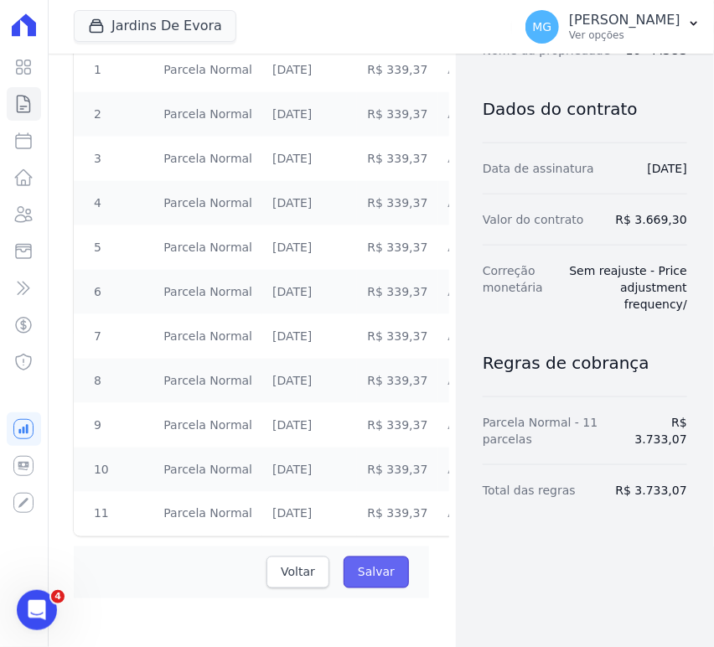
click at [375, 565] on input "Salvar" at bounding box center [375, 572] width 65 height 32
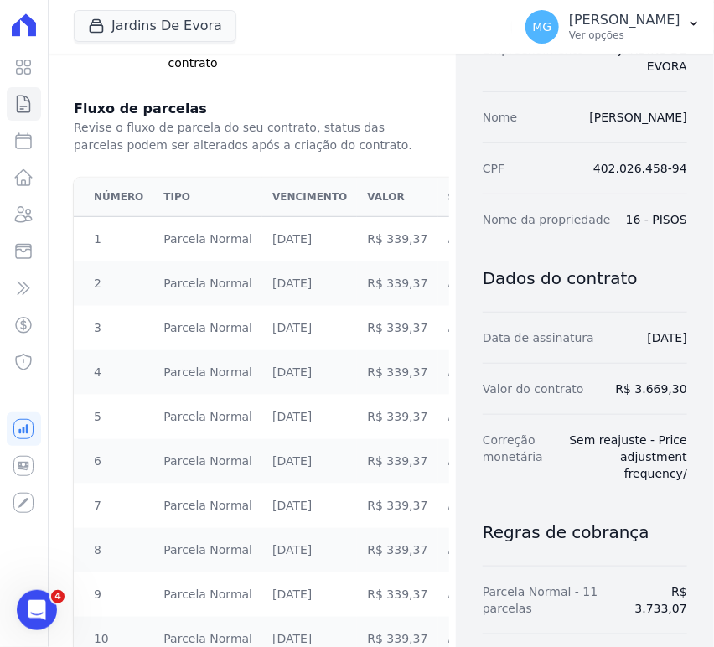
scroll to position [49, 0]
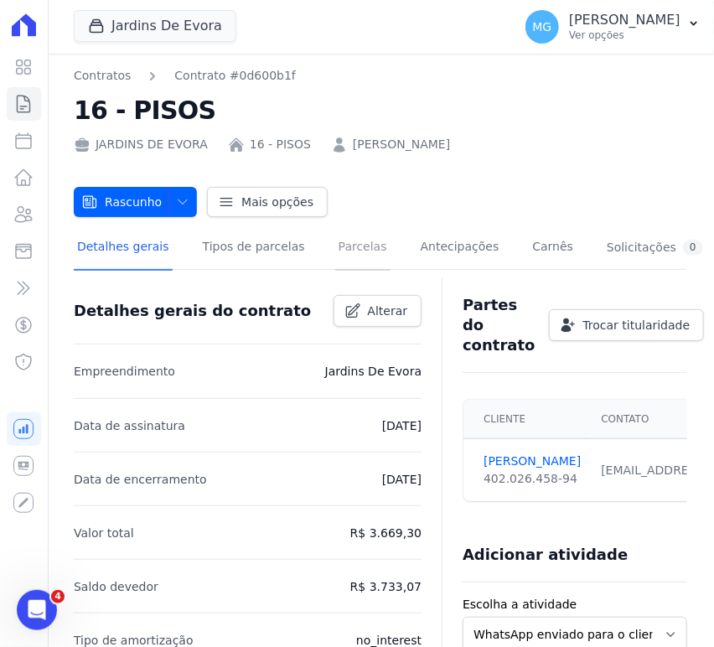
click at [348, 250] on link "Parcelas" at bounding box center [362, 248] width 55 height 44
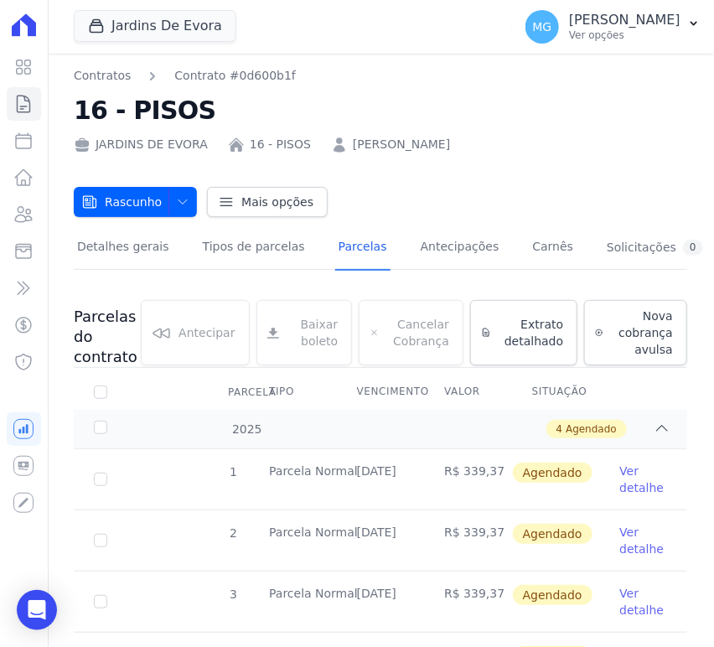
click at [619, 484] on link "Ver detalhe" at bounding box center [643, 479] width 48 height 34
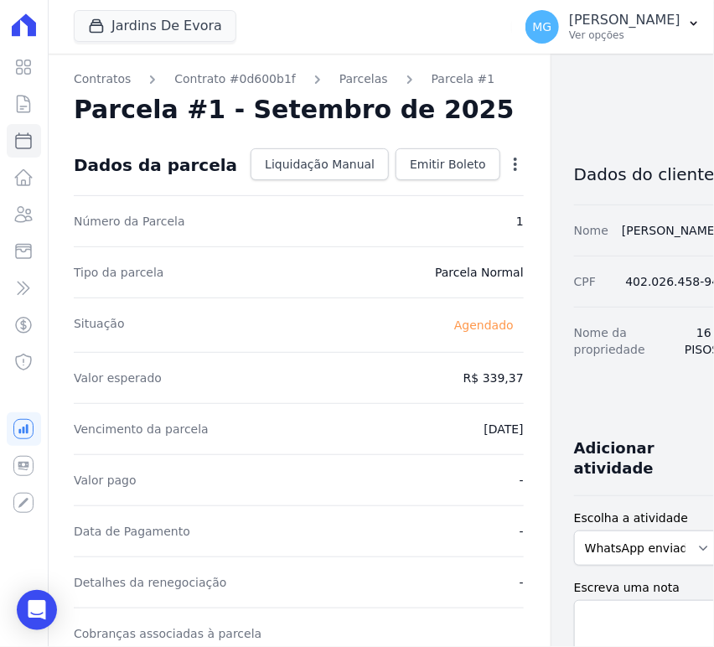
click at [507, 163] on icon "button" at bounding box center [515, 164] width 17 height 17
click at [369, 186] on link "Alterar" at bounding box center [442, 187] width 147 height 30
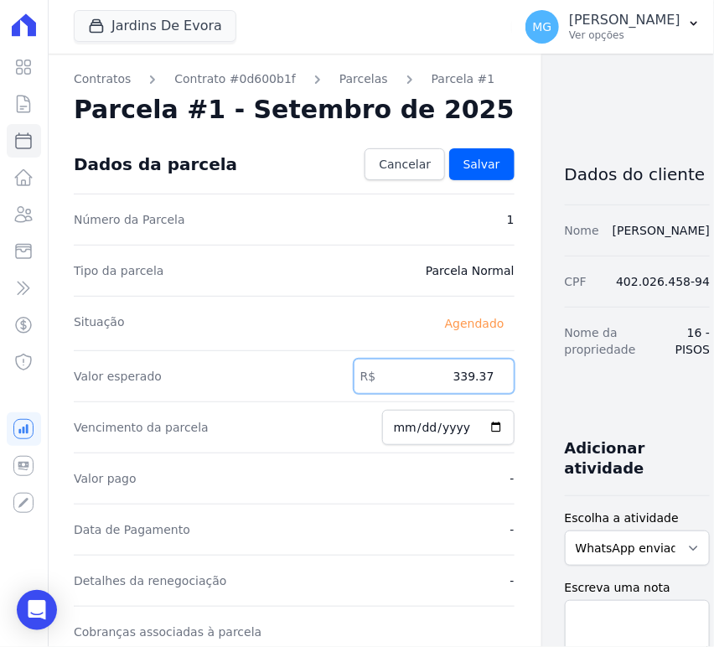
click at [423, 384] on input "339.37" at bounding box center [433, 375] width 161 height 35
type input "339.40"
click at [564, 405] on div "Dados do cliente Nome ALINE GONÇALVES CPF 402.026.458-94 Nome da propriedade 16…" at bounding box center [637, 625] width 146 height 982
click at [449, 173] on link "Salvar" at bounding box center [481, 164] width 65 height 32
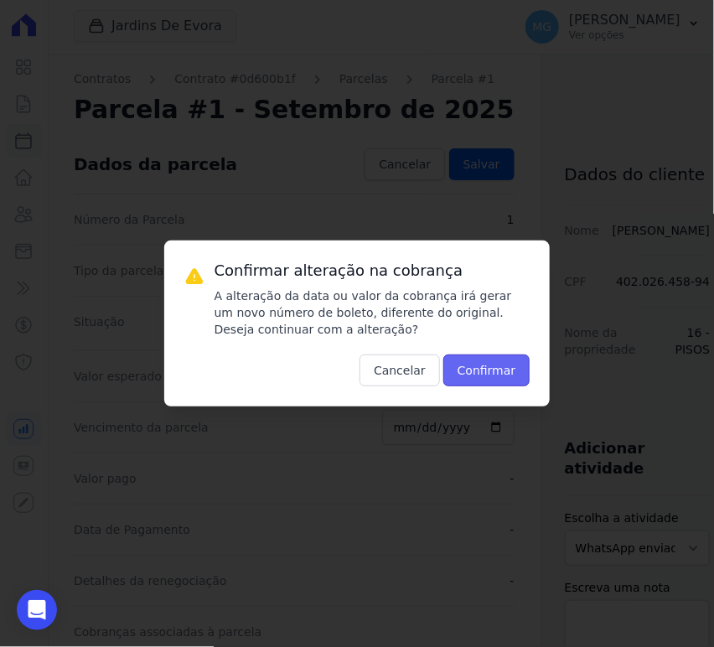
click at [497, 369] on button "Confirmar" at bounding box center [486, 370] width 87 height 32
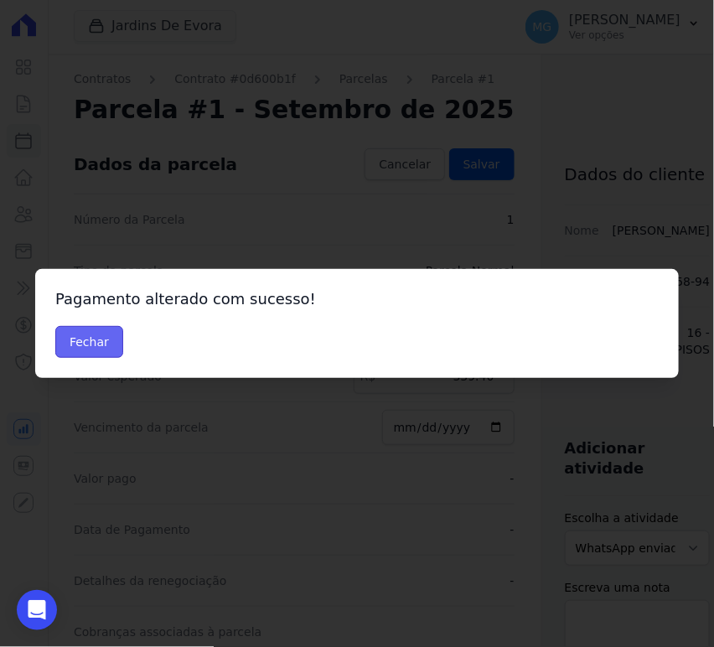
click at [105, 350] on button "Fechar" at bounding box center [89, 342] width 68 height 32
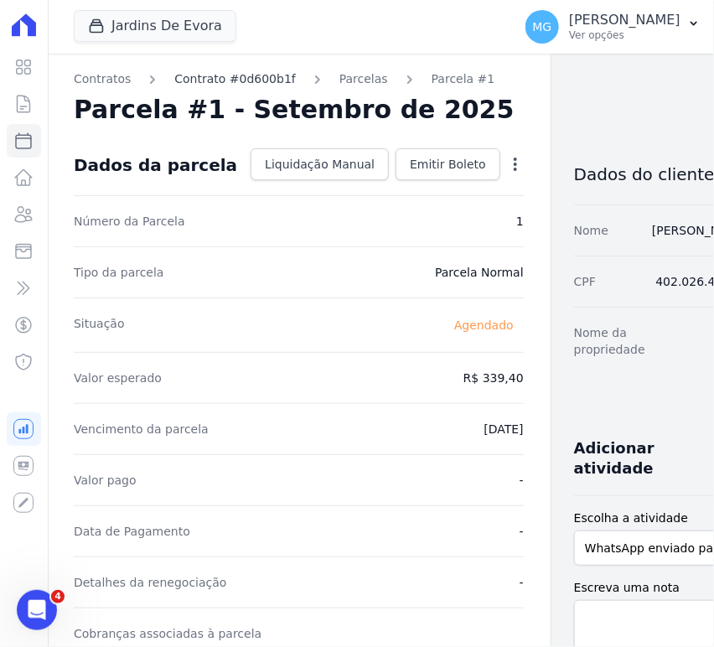
click at [234, 75] on link "Contrato #0d600b1f" at bounding box center [234, 79] width 121 height 18
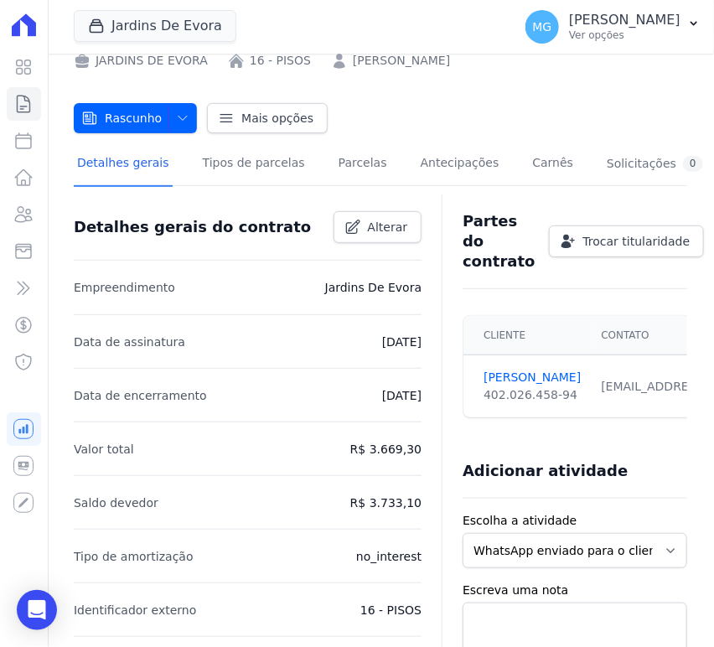
scroll to position [61, 0]
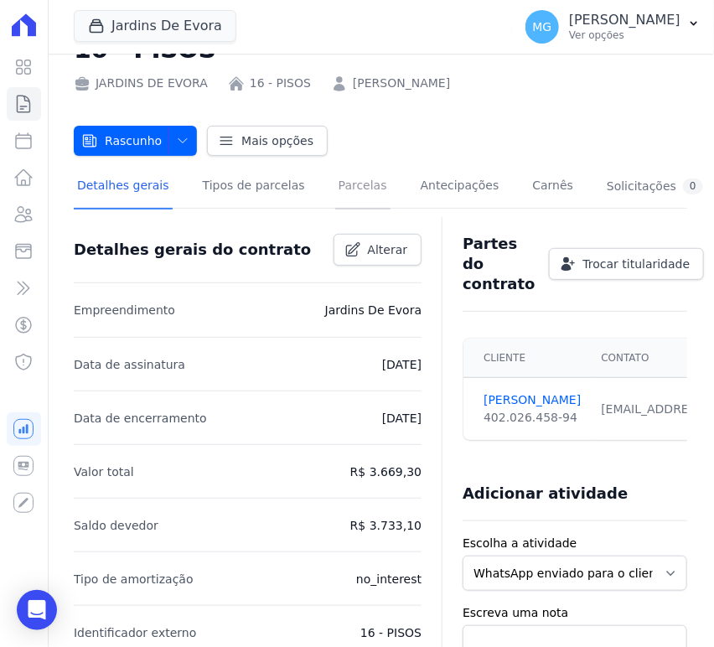
click at [351, 186] on link "Parcelas" at bounding box center [362, 187] width 55 height 44
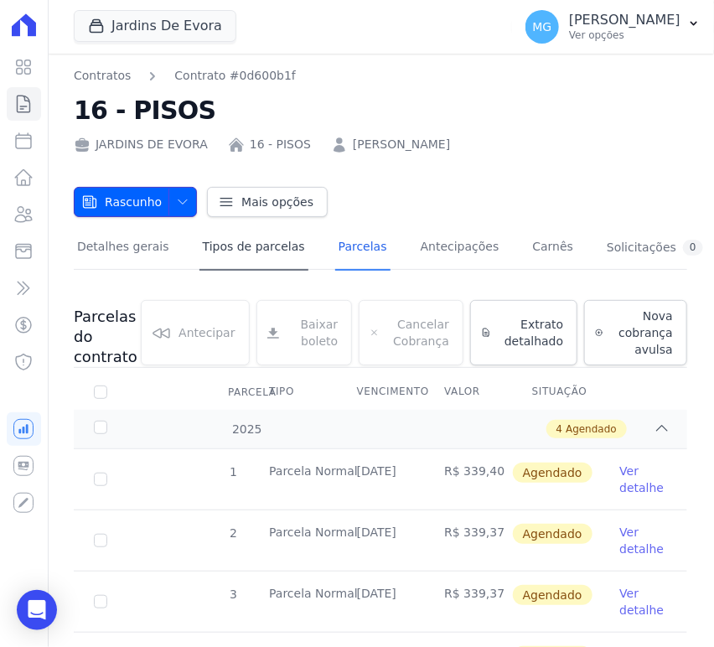
drag, startPoint x: 178, startPoint y: 202, endPoint x: 193, endPoint y: 245, distance: 45.3
click at [183, 199] on icon "button" at bounding box center [182, 201] width 13 height 13
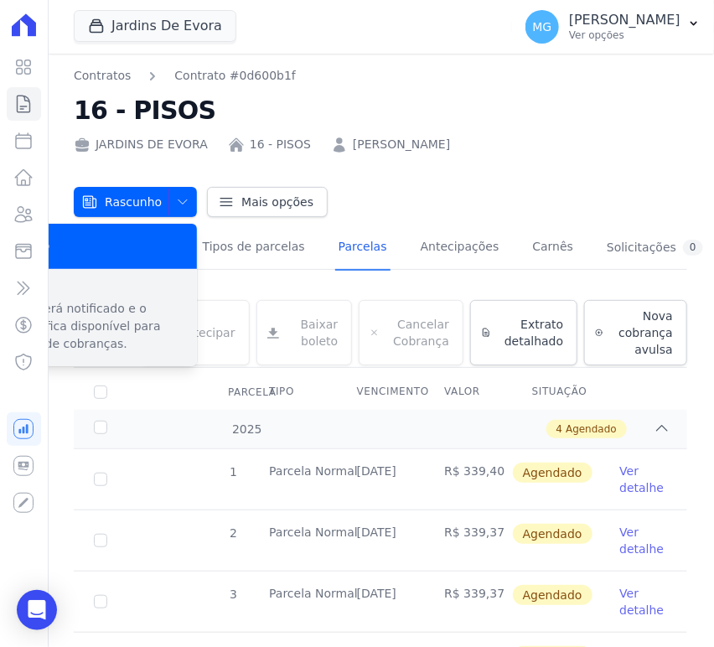
click at [126, 329] on p "Cliente será notificado e o contrato fica disponível para emissão de cobranças." at bounding box center [87, 326] width 191 height 53
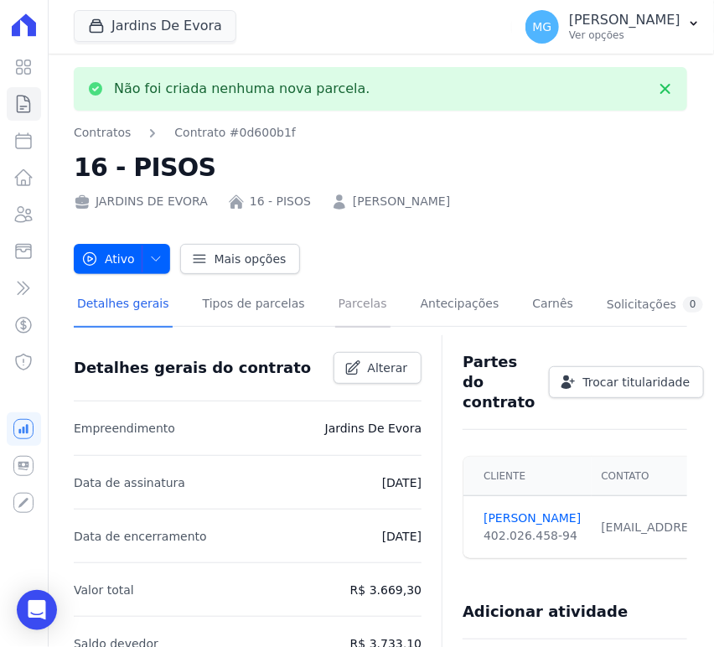
click at [340, 307] on link "Parcelas" at bounding box center [362, 305] width 55 height 44
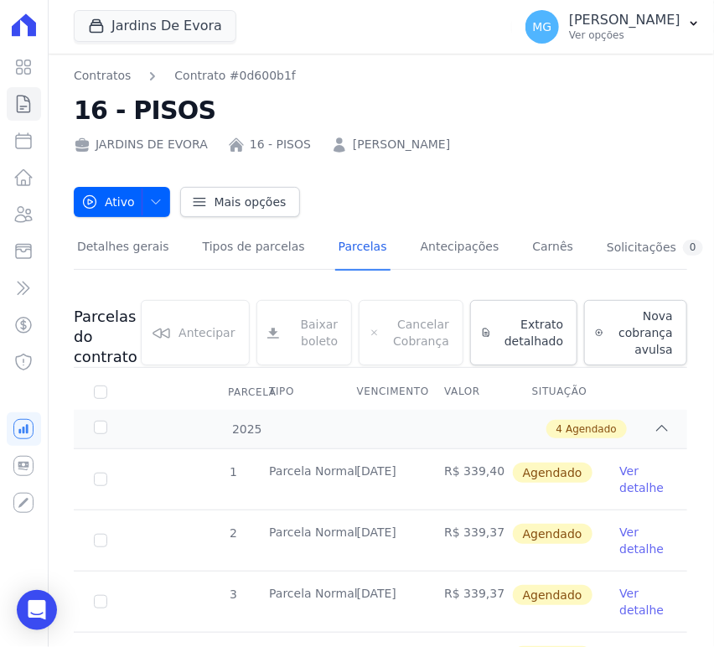
drag, startPoint x: 373, startPoint y: 466, endPoint x: 468, endPoint y: 465, distance: 95.5
click at [468, 465] on tr "1 Parcela Normal 10/09/2025 R$ 339,40 Agendado Ver detalhe" at bounding box center [380, 479] width 613 height 60
click at [473, 484] on td "R$ 339,40" at bounding box center [468, 479] width 88 height 60
click at [94, 256] on link "Detalhes gerais" at bounding box center [123, 248] width 99 height 44
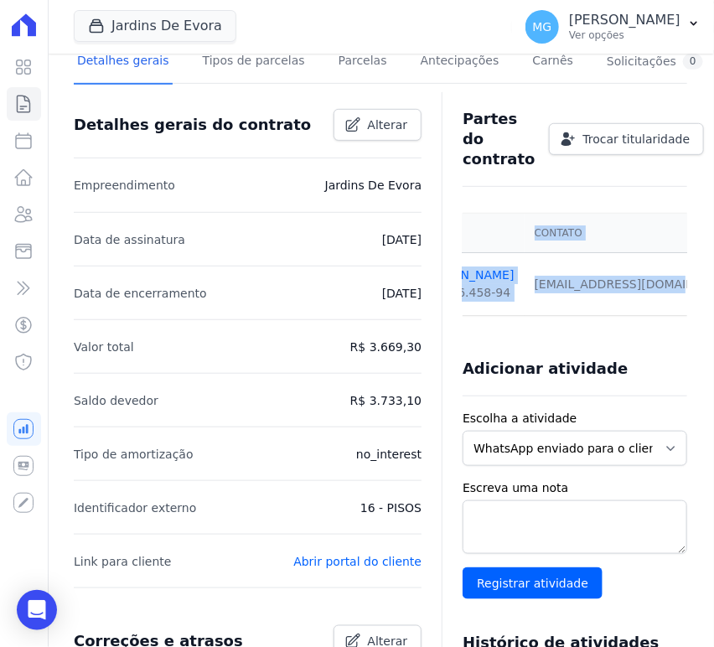
scroll to position [0, 147]
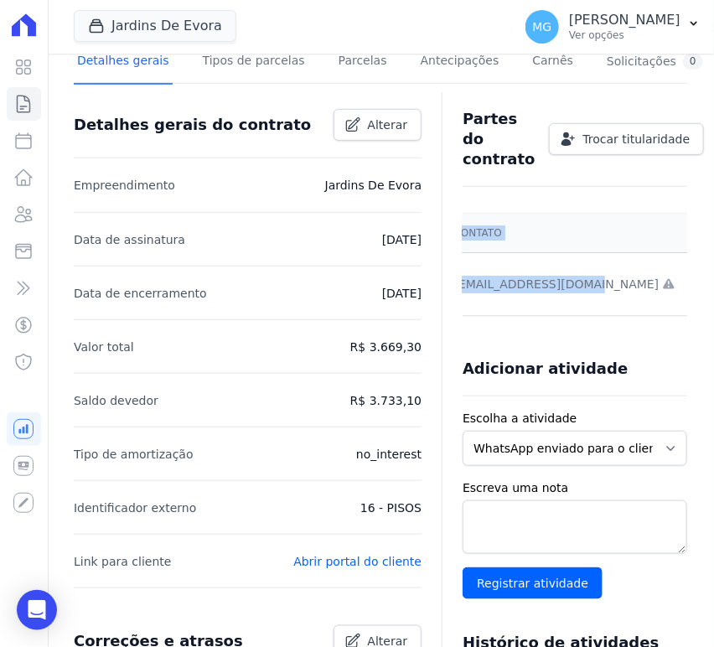
drag, startPoint x: 590, startPoint y: 286, endPoint x: 573, endPoint y: 286, distance: 17.6
click at [573, 286] on td "[EMAIL_ADDRESS][DOMAIN_NAME] Email e telefone não confirmados." at bounding box center [565, 284] width 242 height 63
copy div "[EMAIL_ADDRESS][DOMAIN_NAME]"
drag, startPoint x: 367, startPoint y: 260, endPoint x: 273, endPoint y: 246, distance: 94.8
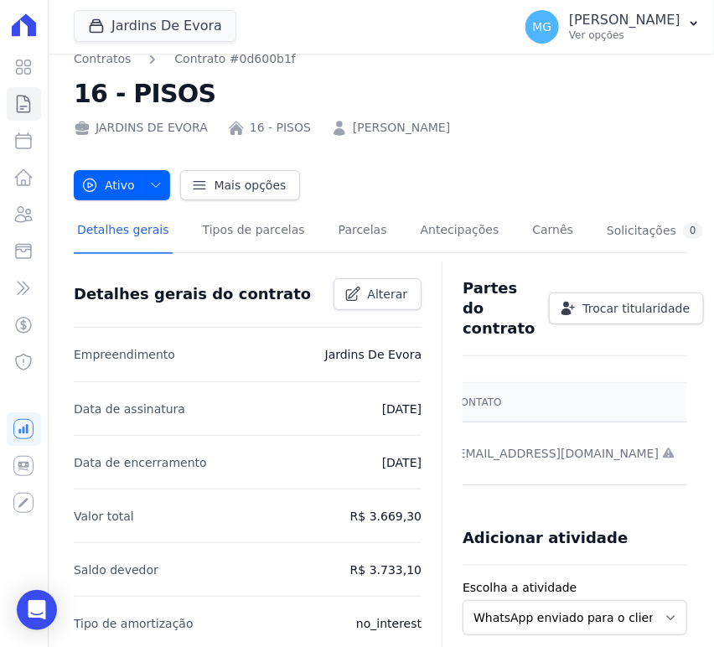
scroll to position [0, 0]
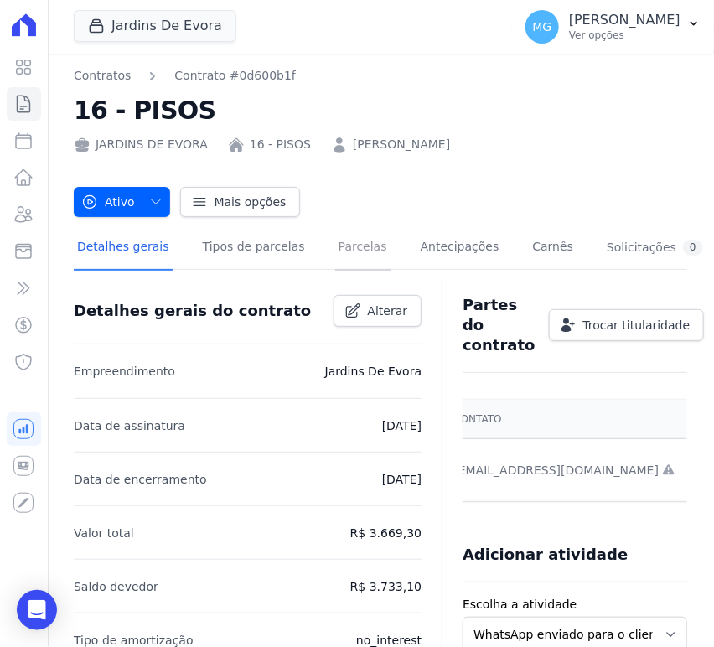
click at [348, 248] on link "Parcelas" at bounding box center [362, 248] width 55 height 44
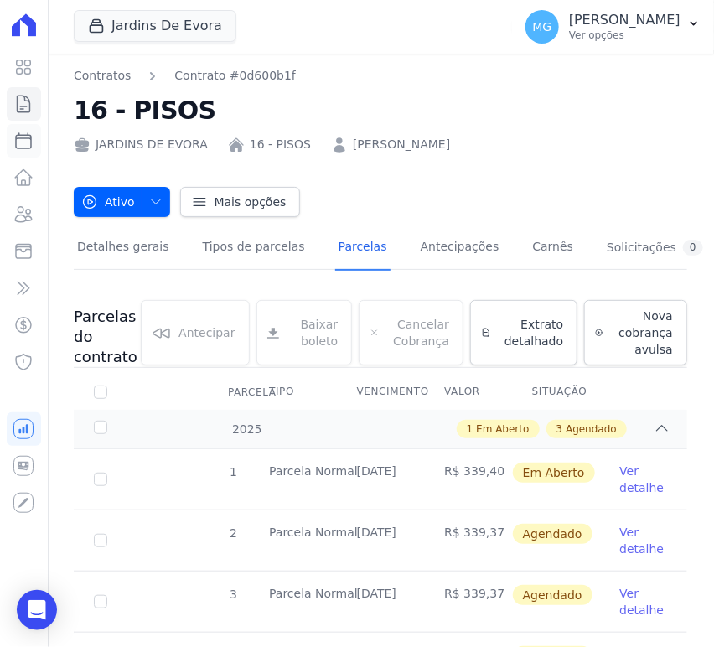
click at [20, 139] on icon at bounding box center [23, 141] width 20 height 20
select select
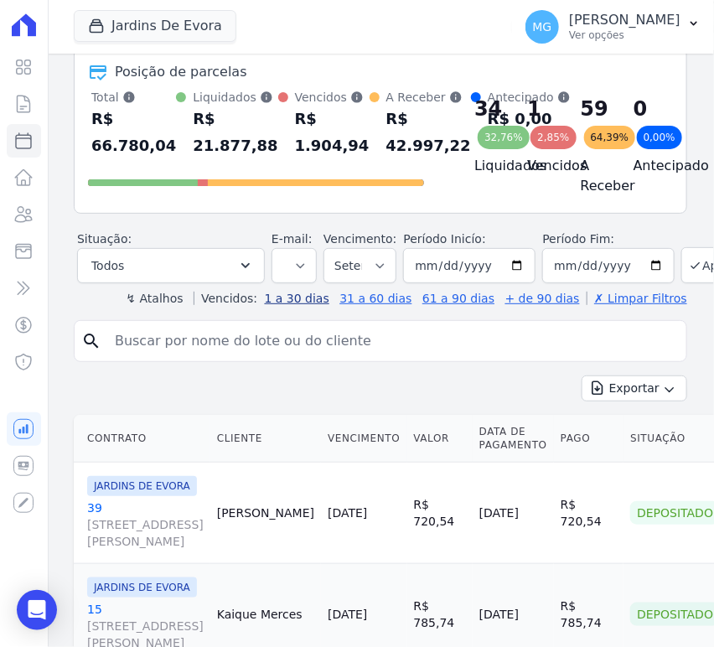
scroll to position [61, 0]
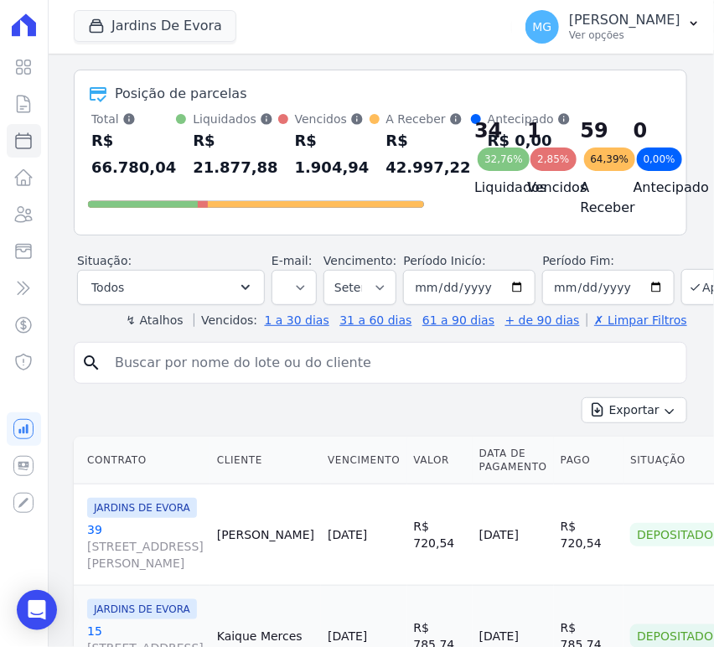
click at [339, 377] on input "search" at bounding box center [392, 363] width 575 height 34
type input "16"
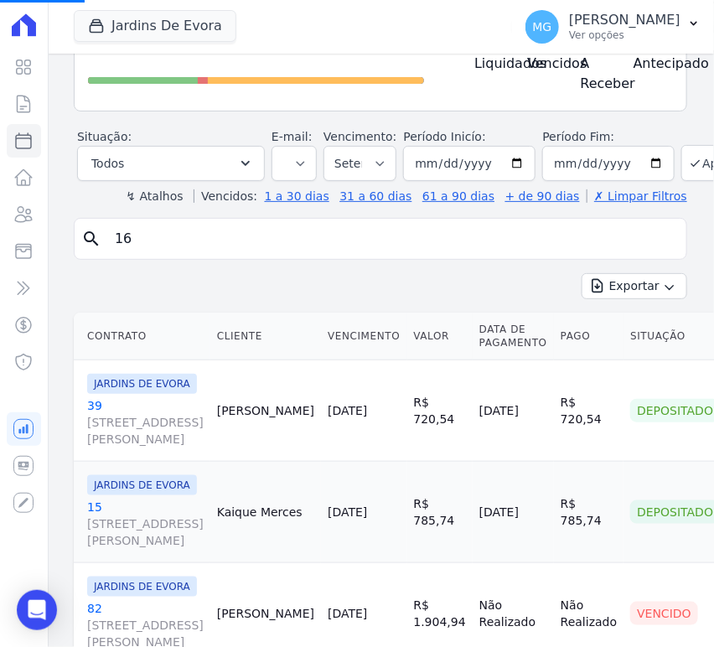
scroll to position [186, 0]
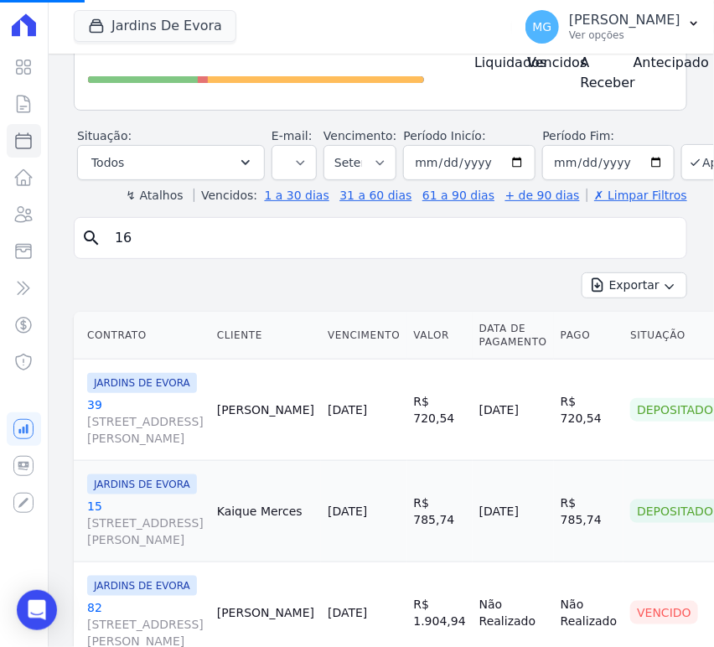
select select
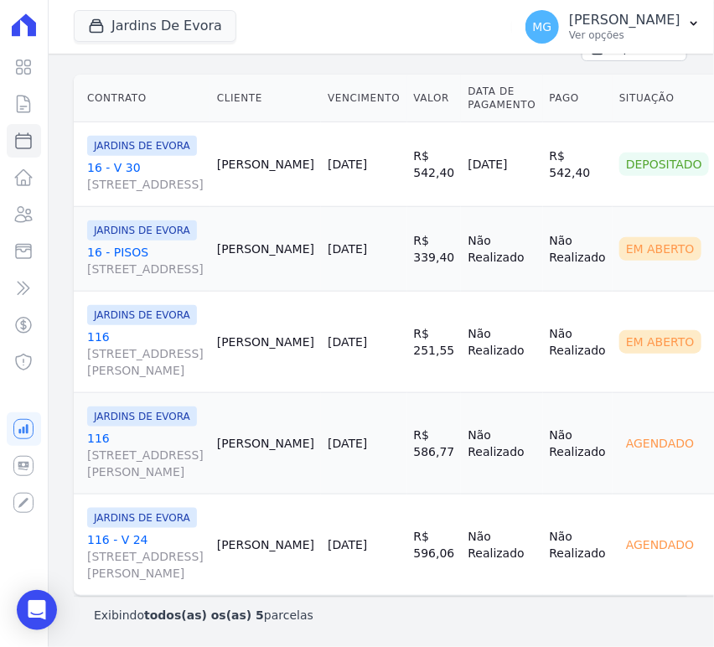
scroll to position [310, 0]
drag, startPoint x: 461, startPoint y: 99, endPoint x: 649, endPoint y: 97, distance: 187.6
click at [543, 122] on td "R$ 542,40" at bounding box center [578, 164] width 70 height 85
